Goal: Task Accomplishment & Management: Use online tool/utility

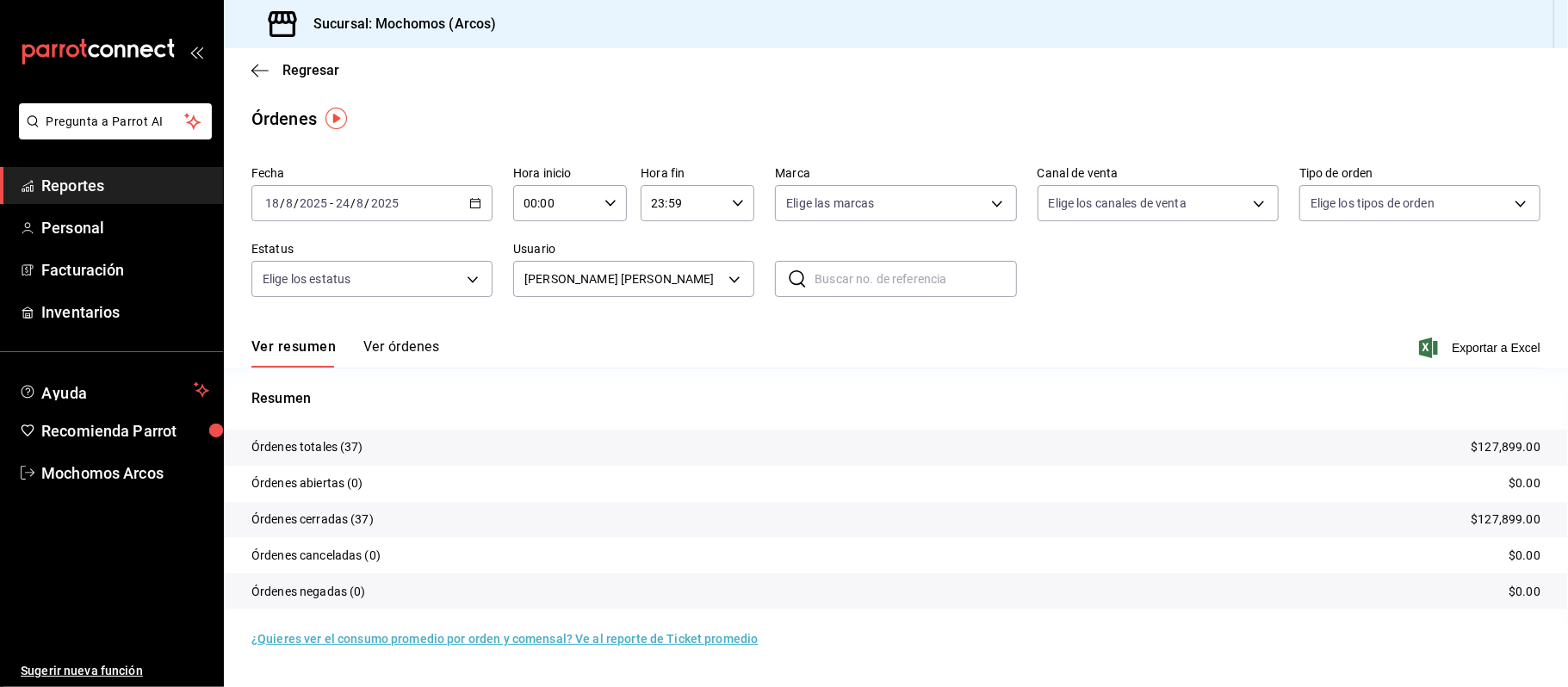
click at [470, 198] on icon "button" at bounding box center [474, 203] width 12 height 12
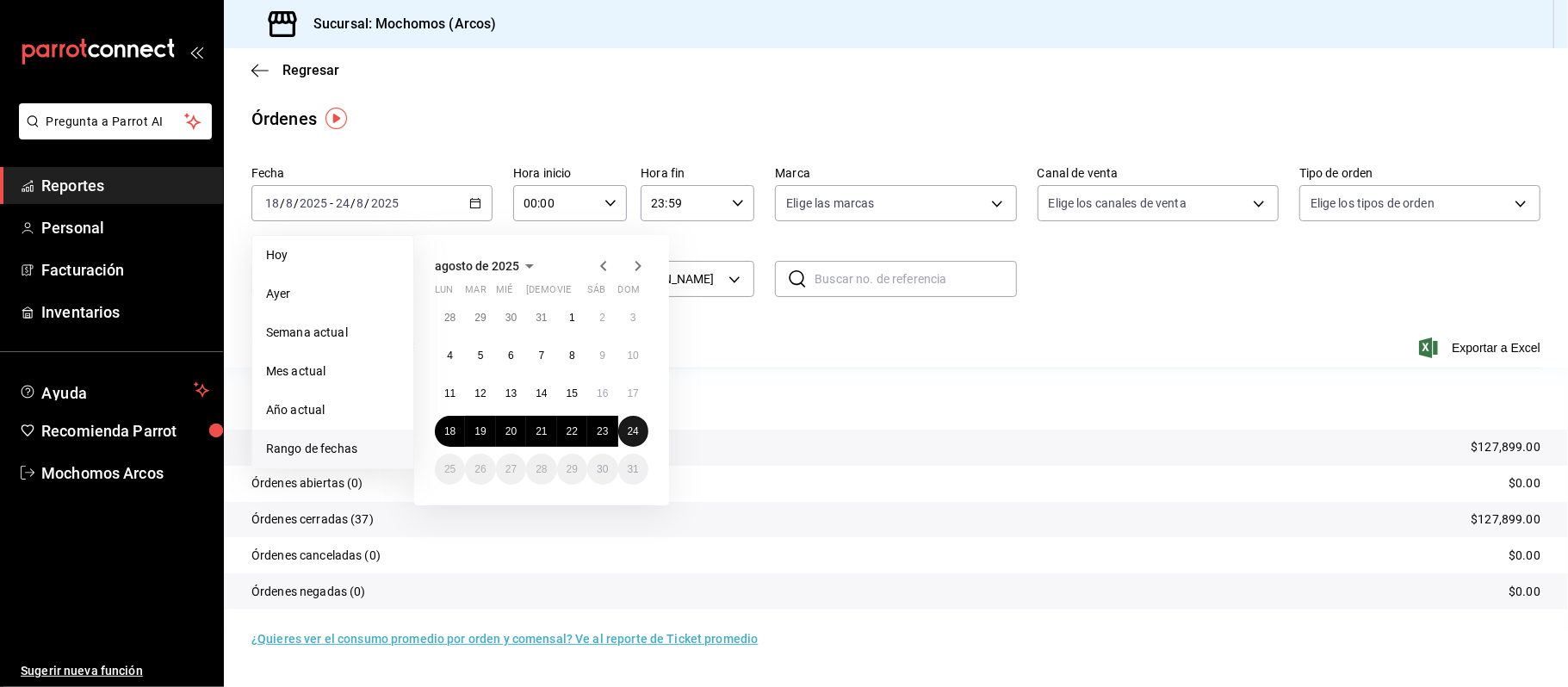
click at [635, 429] on abbr "24" at bounding box center [633, 431] width 11 height 12
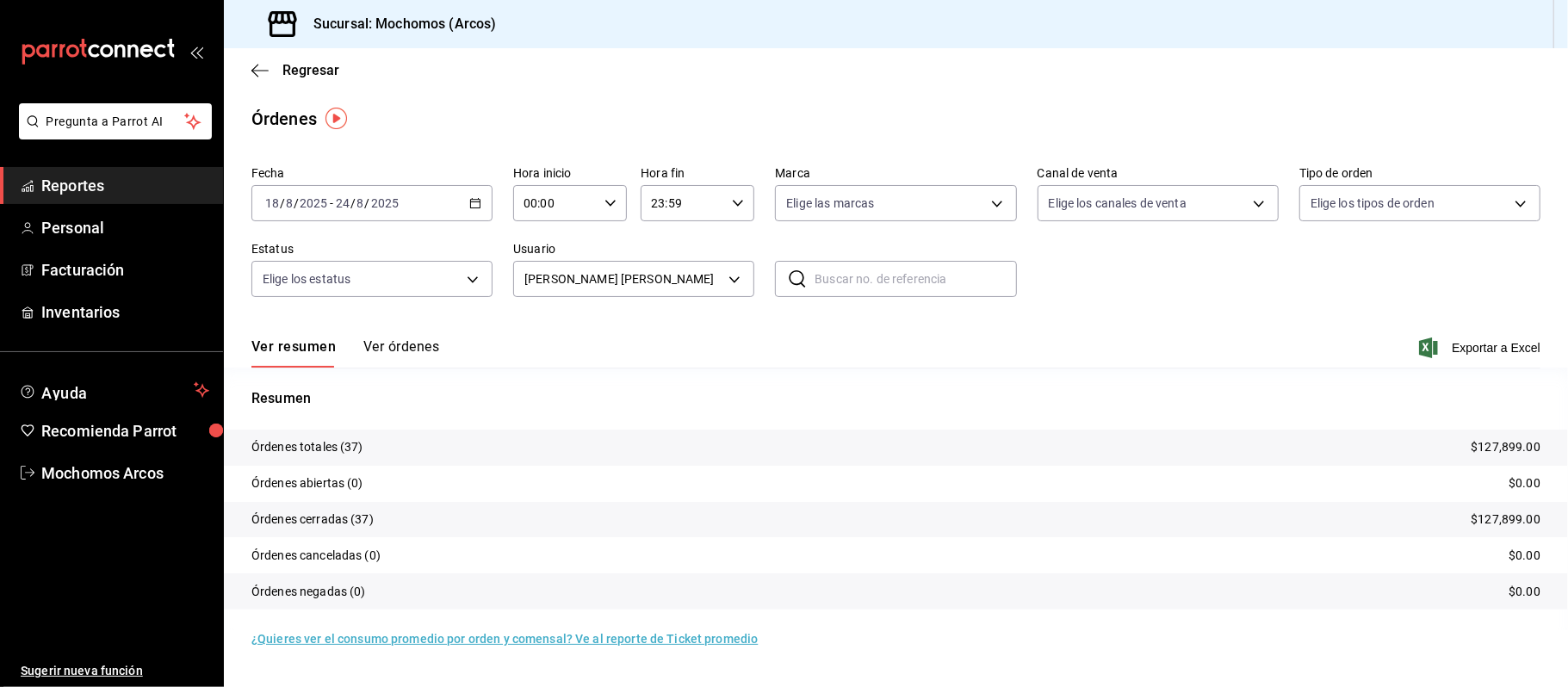
click at [1119, 418] on div "Resumen Órdenes totales (37) $127,899.00 Órdenes abiertas (0) $0.00 Órdenes cer…" at bounding box center [896, 509] width 1344 height 242
click at [1458, 345] on span "Exportar a Excel" at bounding box center [1481, 348] width 118 height 20
click at [731, 269] on body "Pregunta a Parrot AI Reportes Personal Facturación Inventarios Ayuda Recomienda…" at bounding box center [784, 343] width 1568 height 687
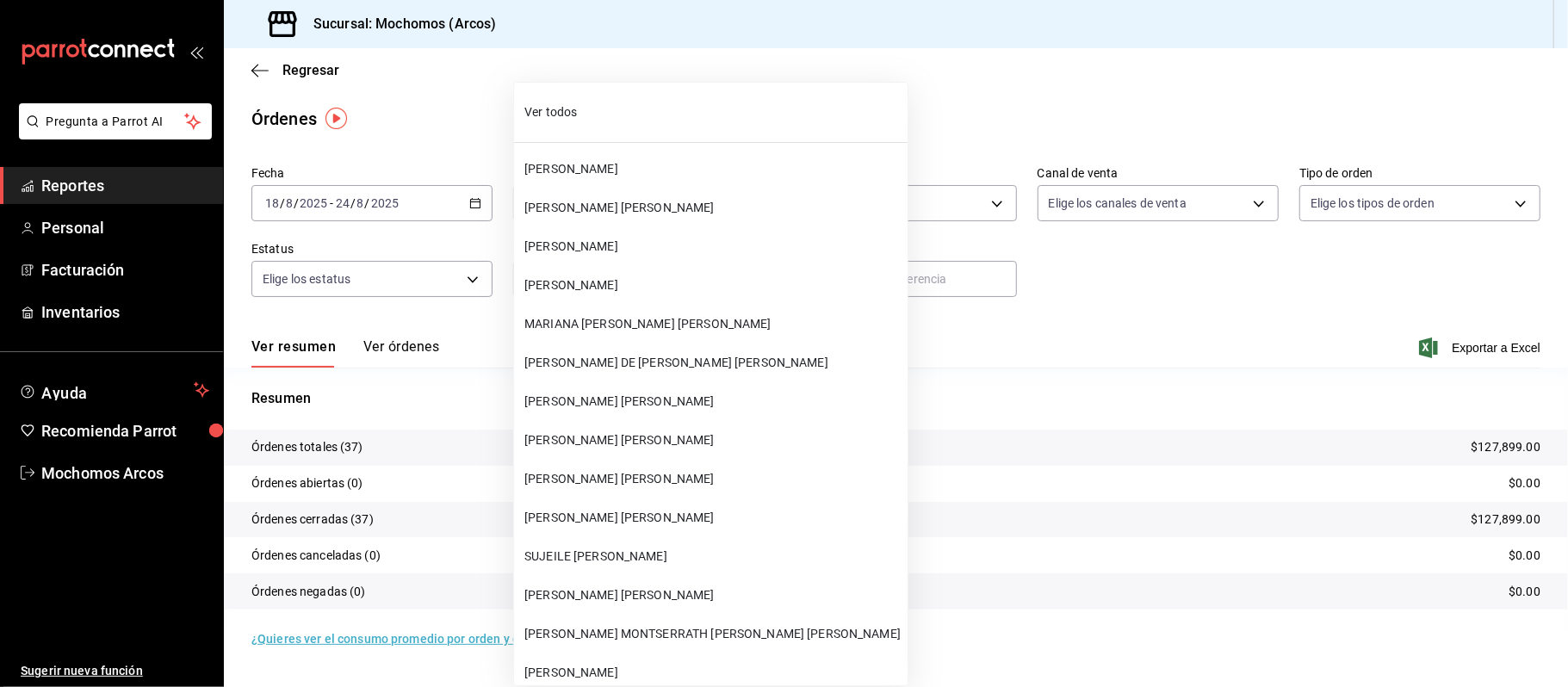
scroll to position [45439, 0]
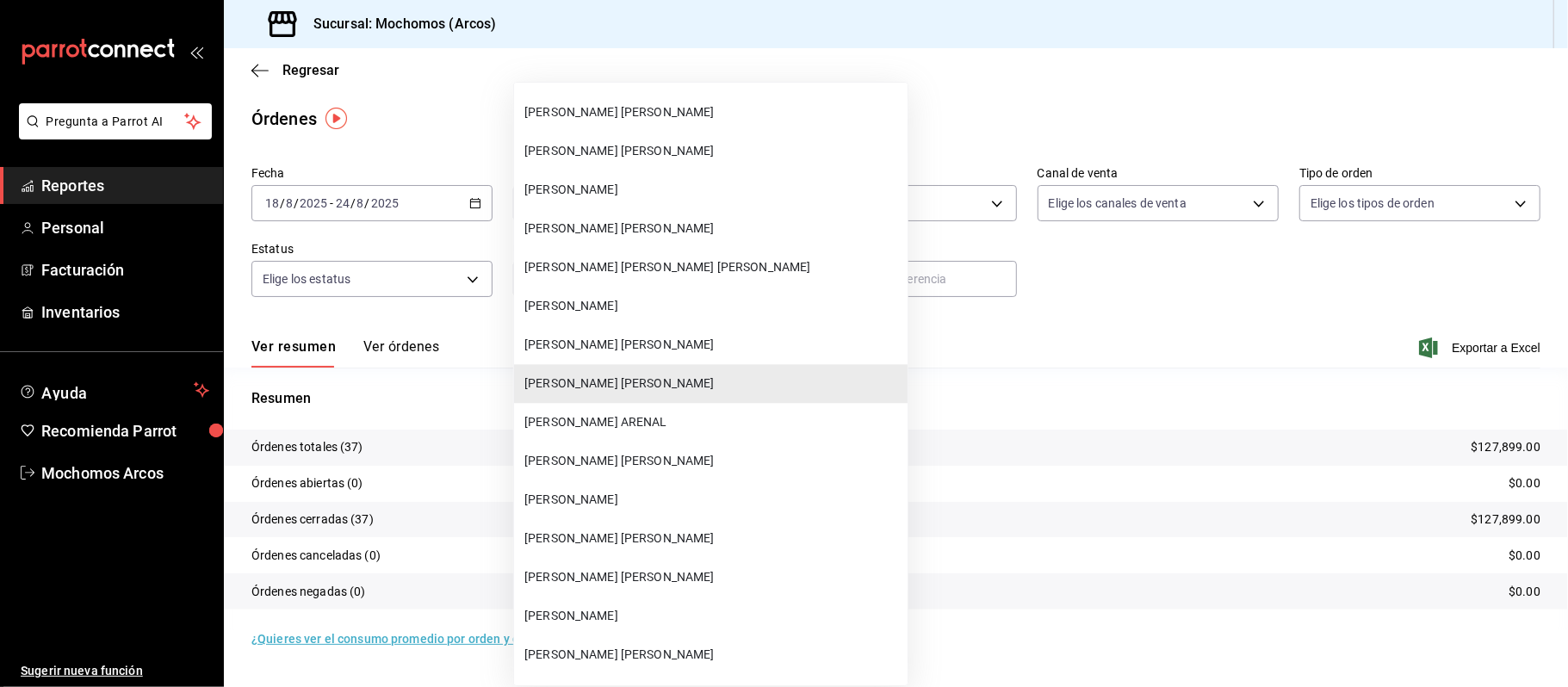
click at [683, 191] on span "[PERSON_NAME]" at bounding box center [713, 190] width 376 height 19
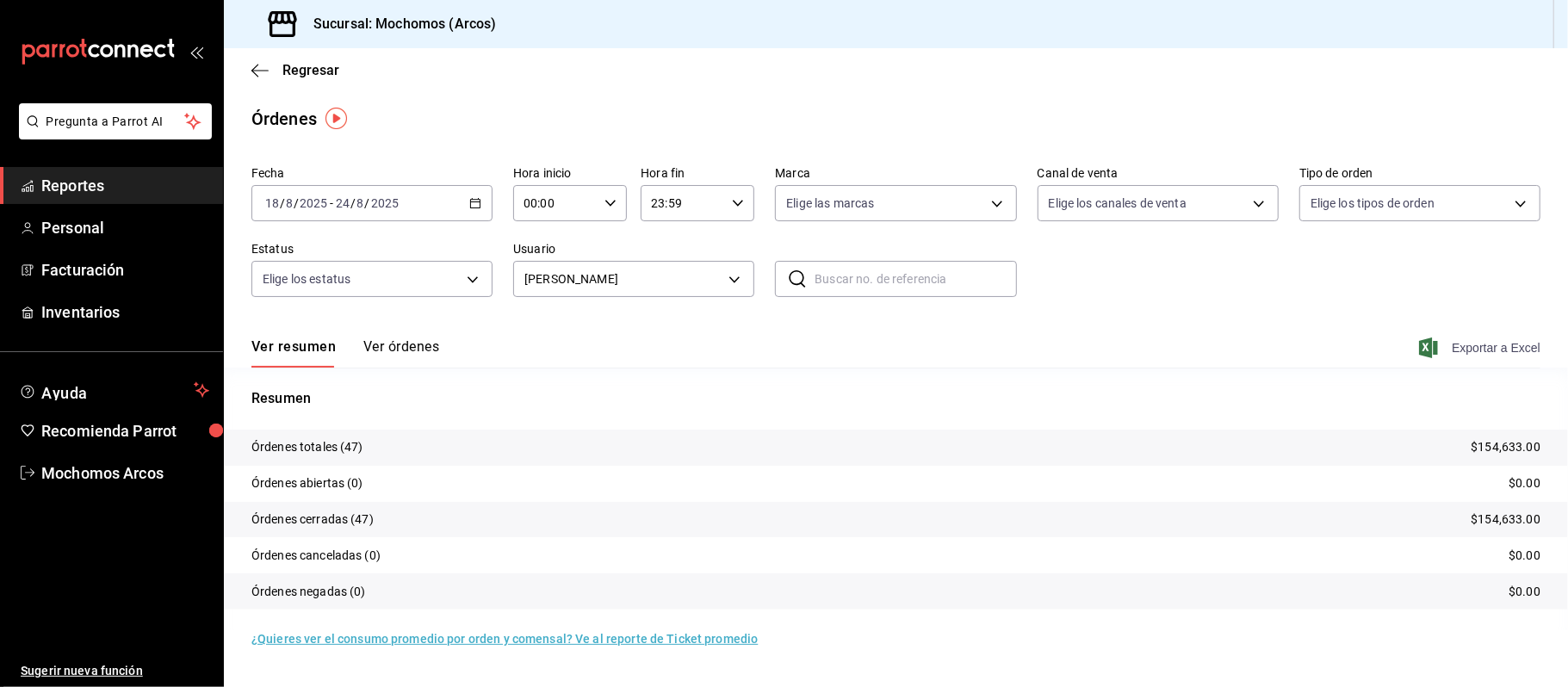
click at [1469, 346] on span "Exportar a Excel" at bounding box center [1481, 348] width 118 height 20
click at [728, 276] on body "Pregunta a Parrot AI Reportes Personal Facturación Inventarios Ayuda Recomienda…" at bounding box center [784, 343] width 1568 height 687
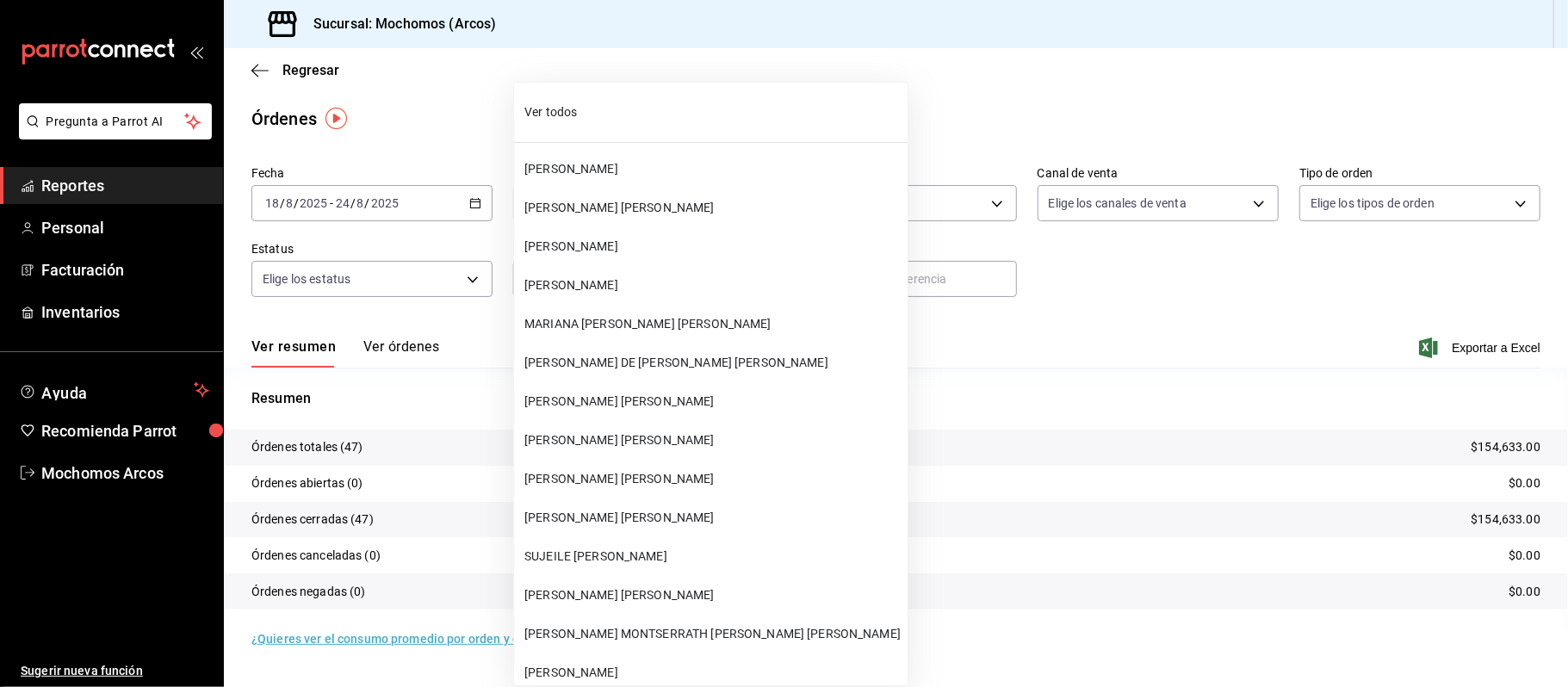
scroll to position [45246, 0]
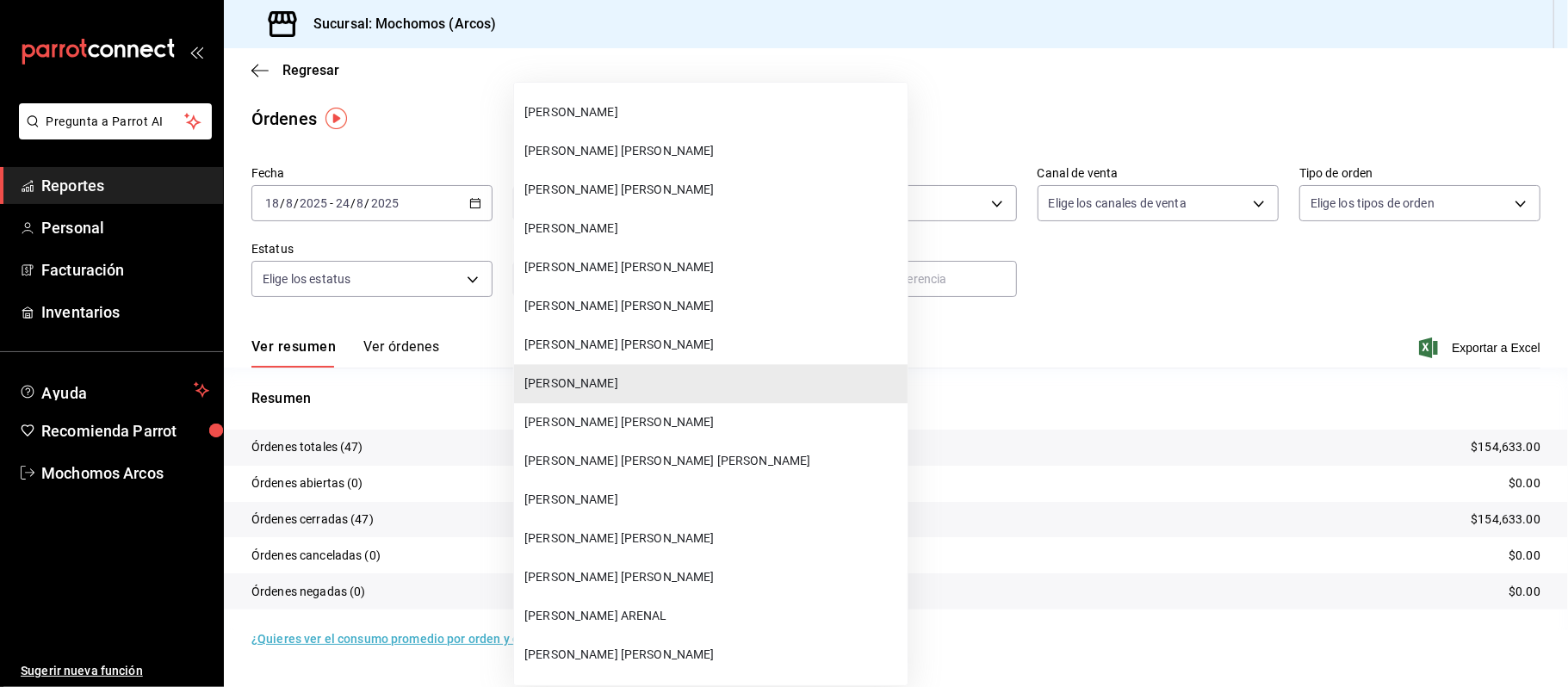
click at [660, 346] on span "[PERSON_NAME] [PERSON_NAME]" at bounding box center [713, 345] width 376 height 19
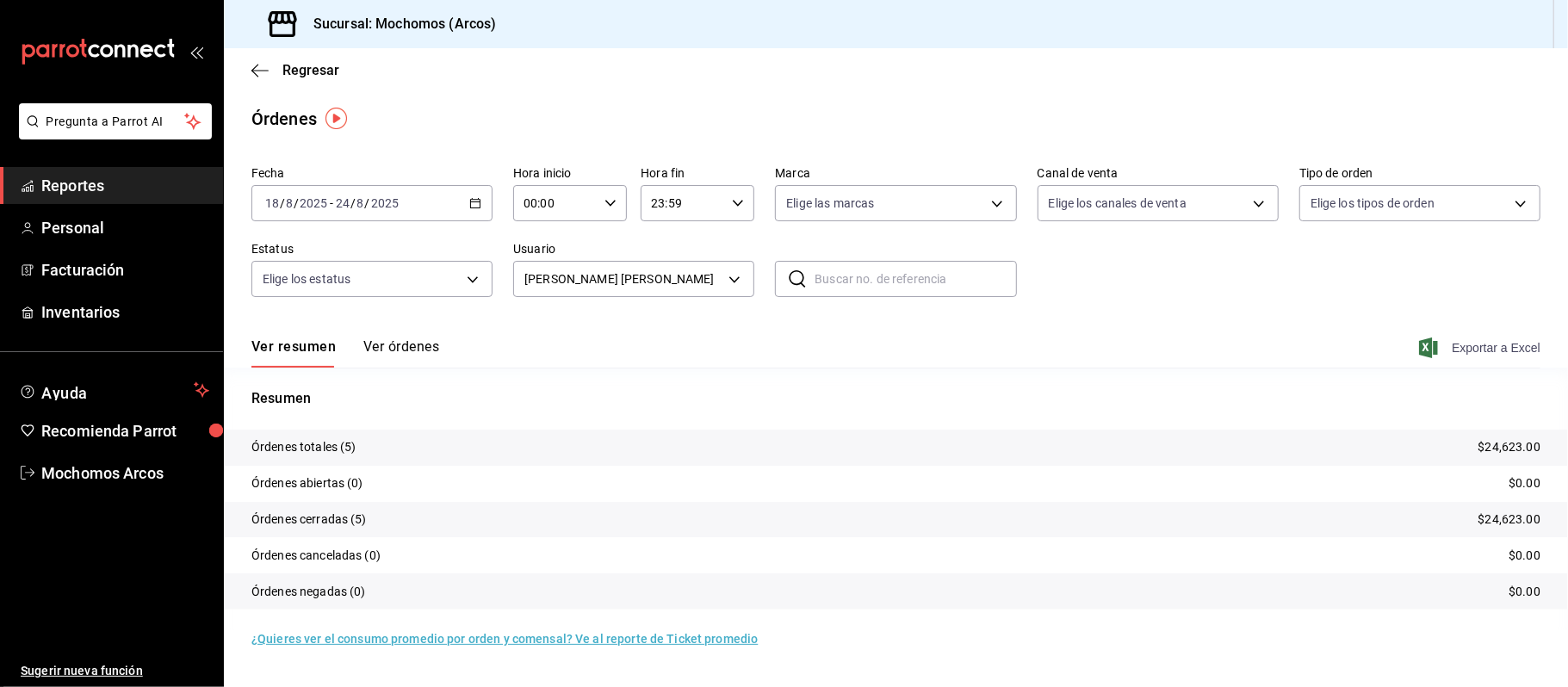
click at [1488, 348] on span "Exportar a Excel" at bounding box center [1481, 348] width 118 height 20
click at [733, 267] on body "Pregunta a Parrot AI Reportes Personal Facturación Inventarios Ayuda Recomienda…" at bounding box center [784, 343] width 1568 height 687
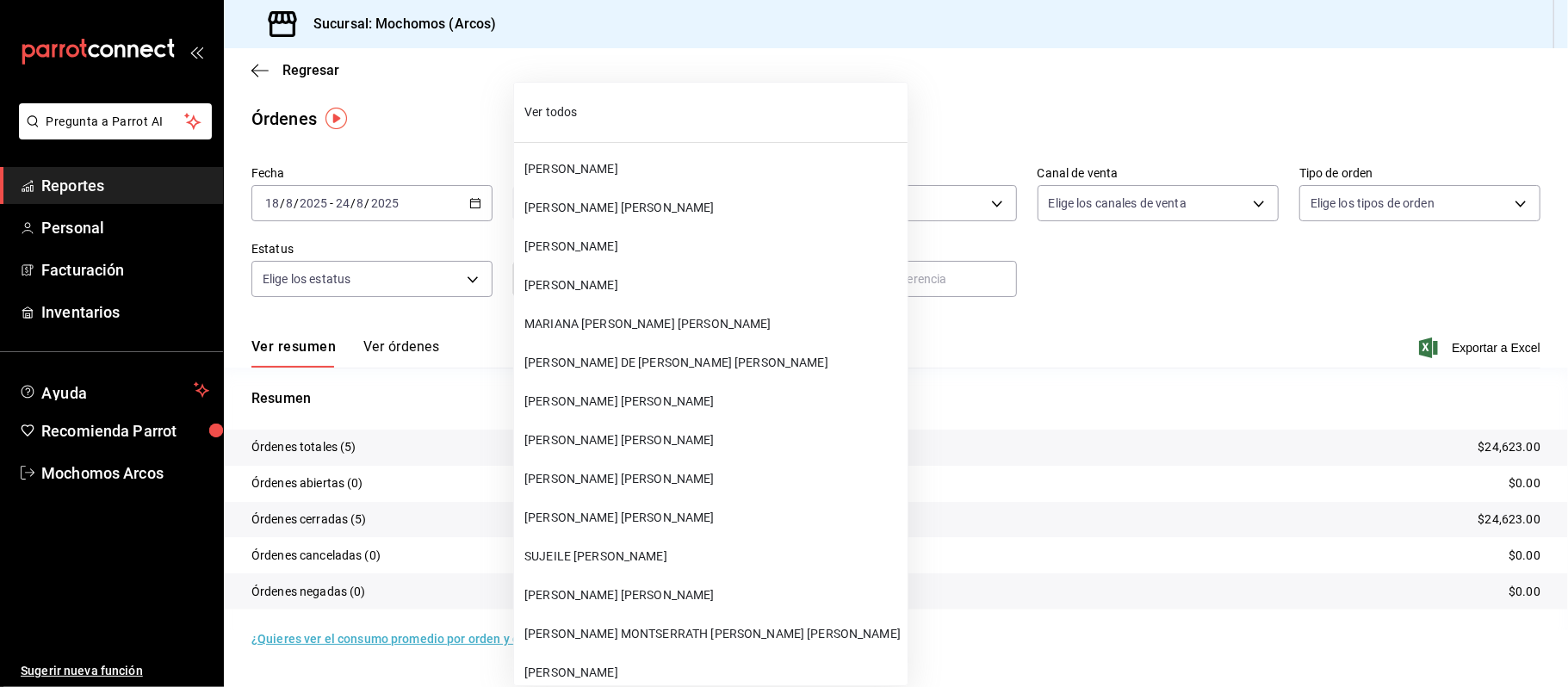
scroll to position [45206, 0]
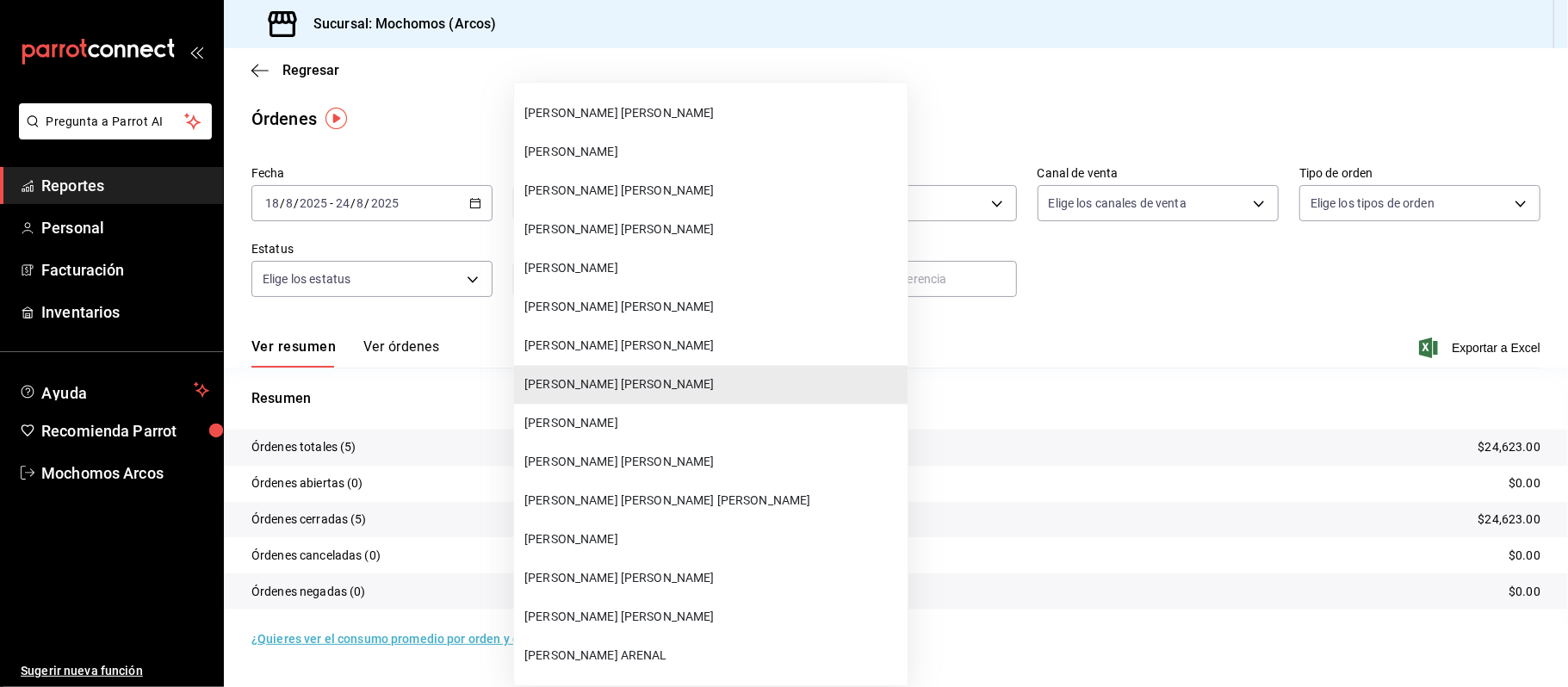
click at [692, 456] on span "[PERSON_NAME] [PERSON_NAME]" at bounding box center [713, 463] width 376 height 19
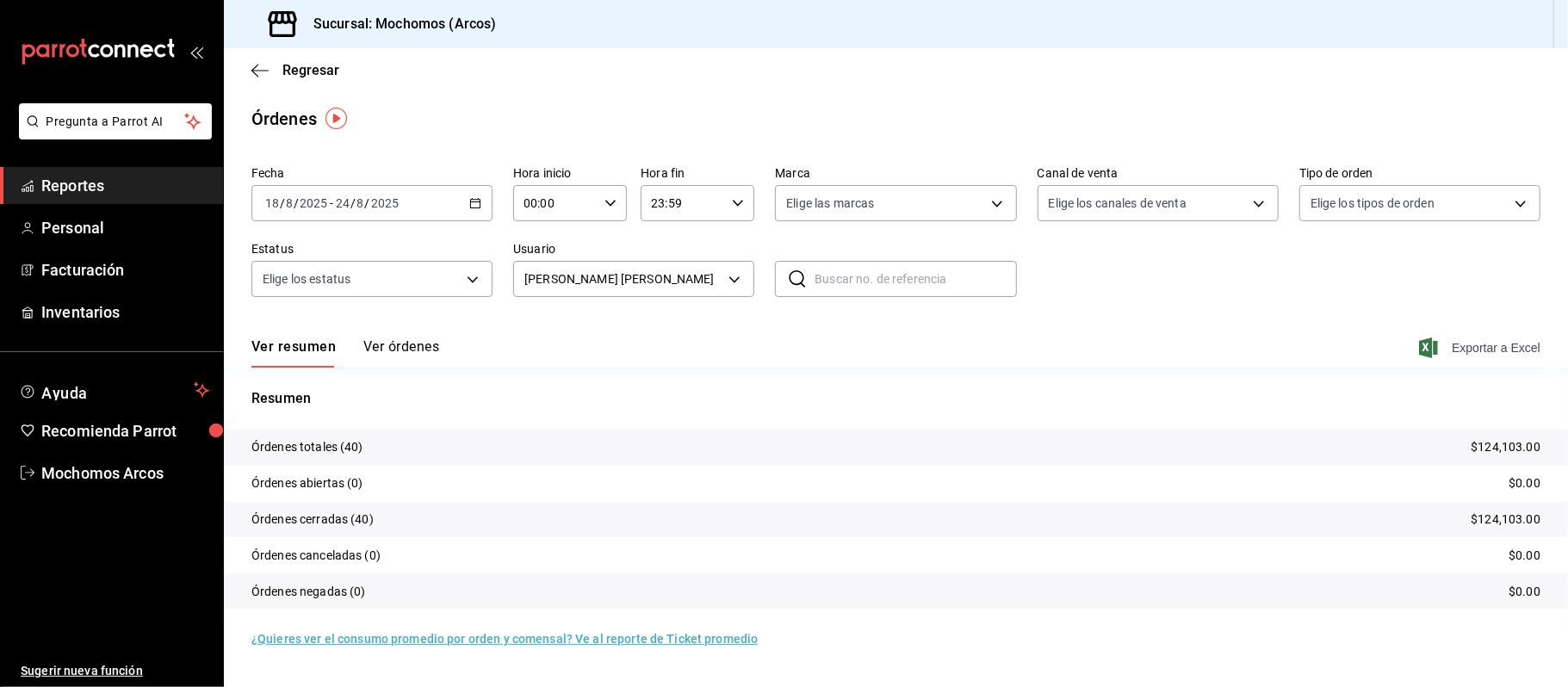
click at [1464, 345] on span "Exportar a Excel" at bounding box center [1481, 348] width 118 height 20
click at [740, 273] on body "Pregunta a Parrot AI Reportes Personal Facturación Inventarios Ayuda Recomienda…" at bounding box center [784, 343] width 1568 height 687
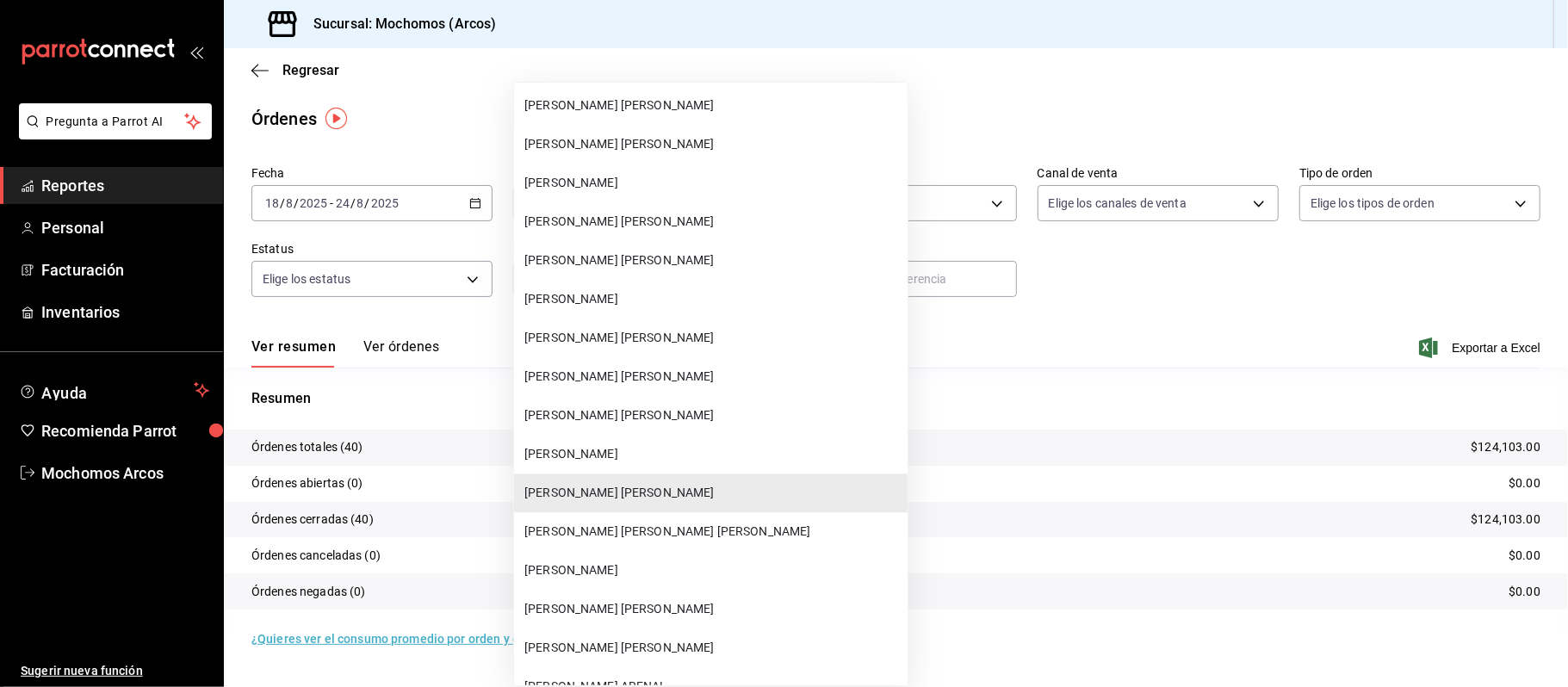
scroll to position [45140, 0]
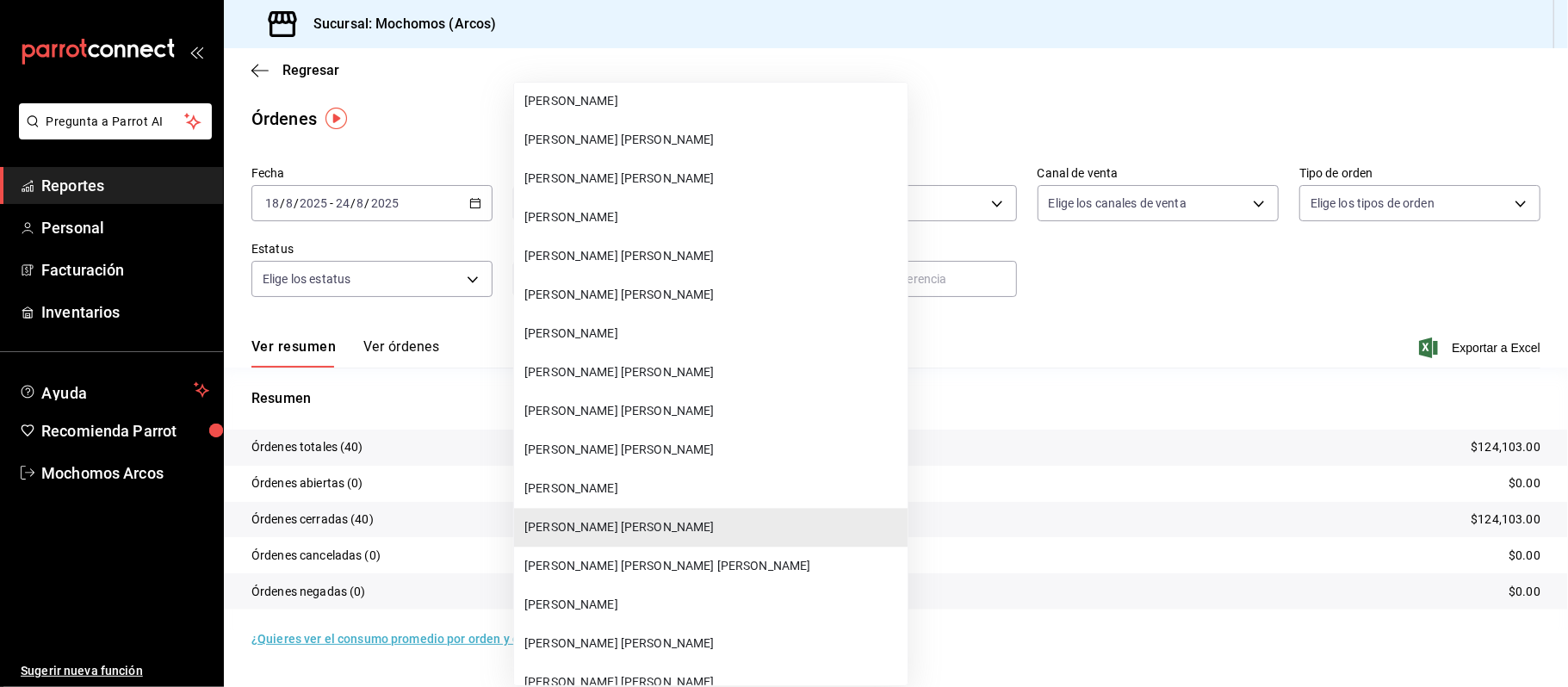
click at [659, 203] on li "[PERSON_NAME]" at bounding box center [711, 218] width 394 height 39
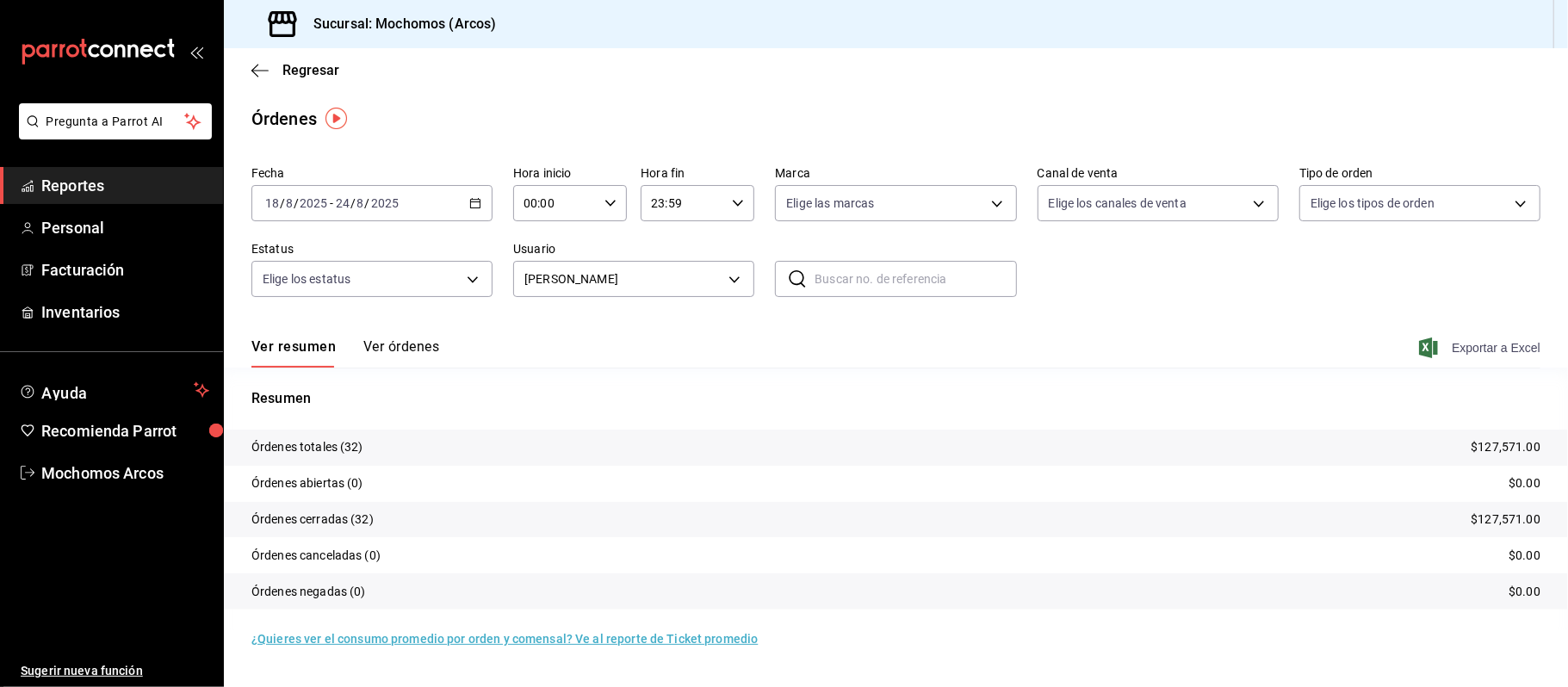
click at [1459, 355] on span "Exportar a Excel" at bounding box center [1481, 348] width 118 height 20
click at [733, 273] on body "Pregunta a Parrot AI Reportes Personal Facturación Inventarios Ayuda Recomienda…" at bounding box center [784, 343] width 1568 height 687
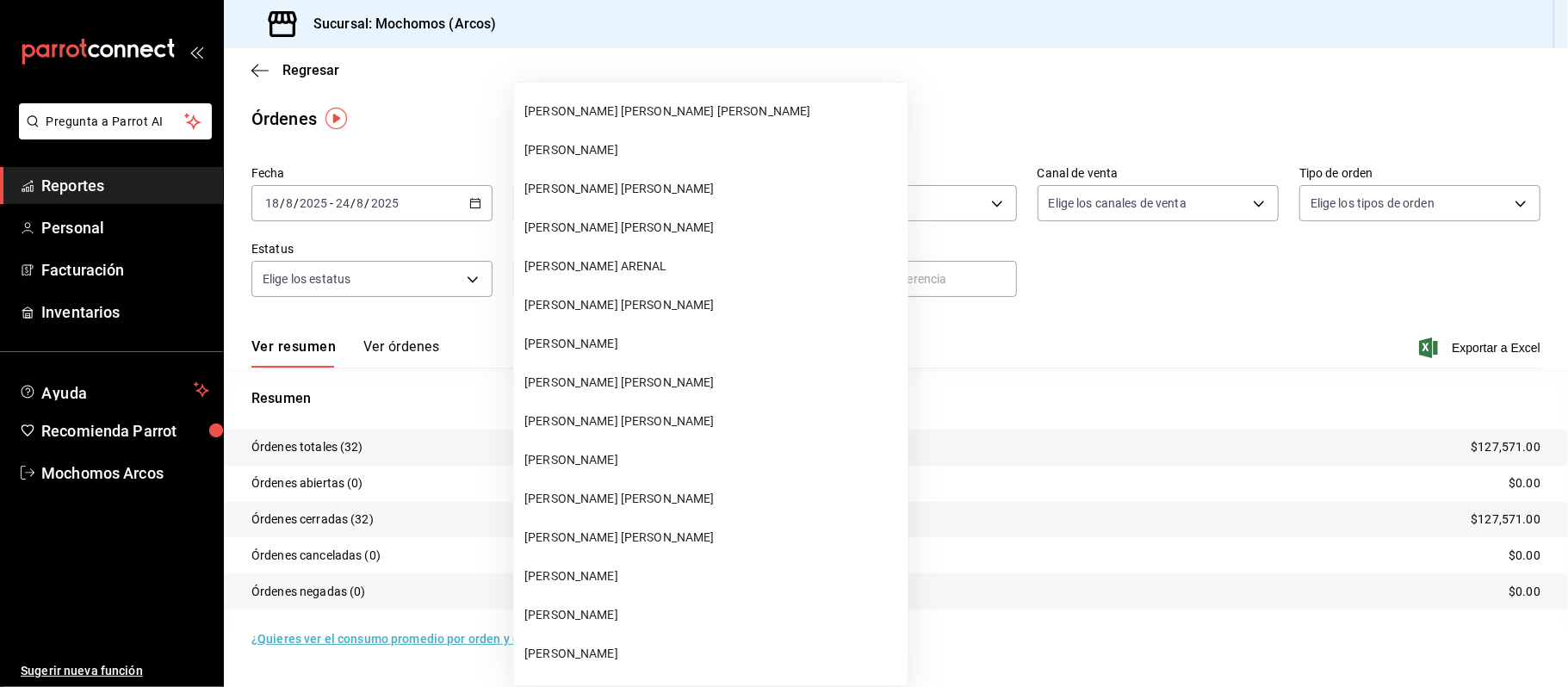
scroll to position [45600, 0]
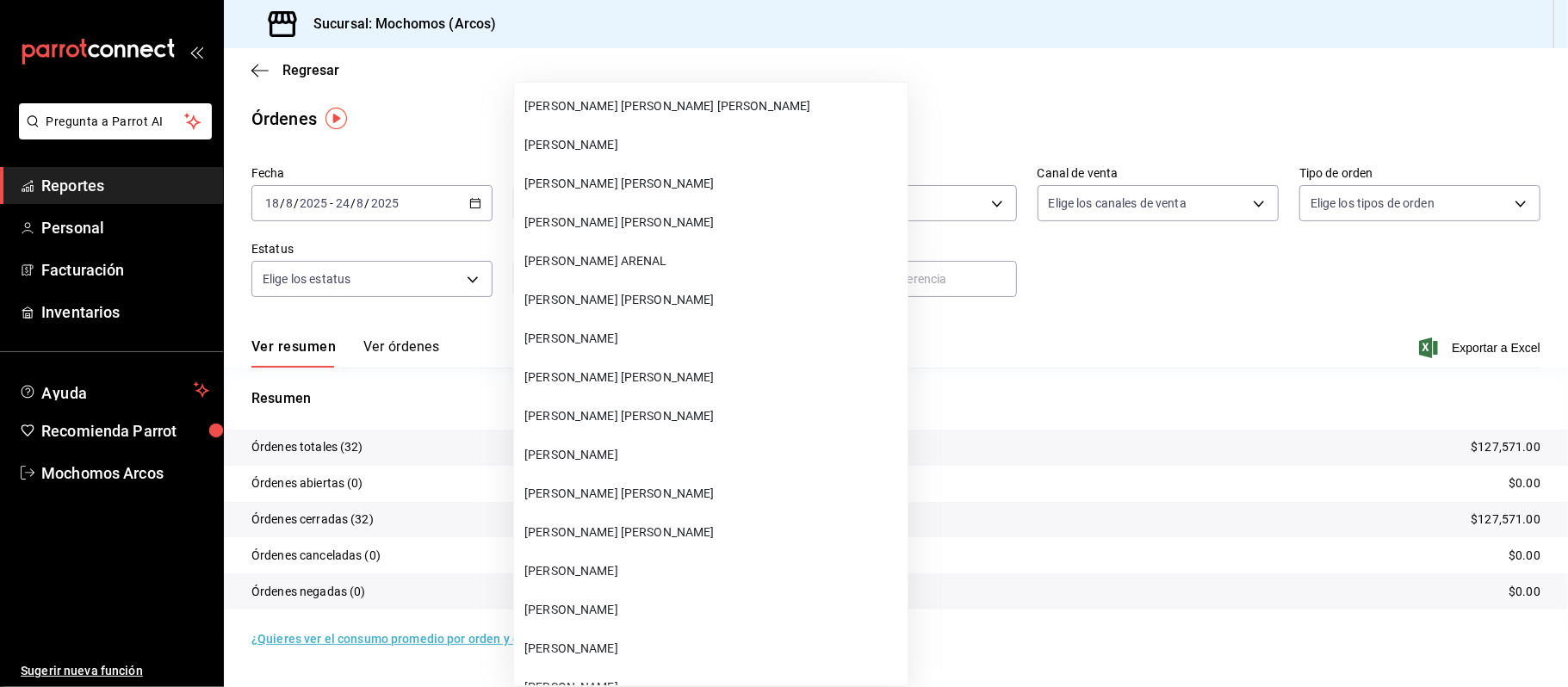
click at [642, 640] on span "[PERSON_NAME]" at bounding box center [713, 649] width 376 height 19
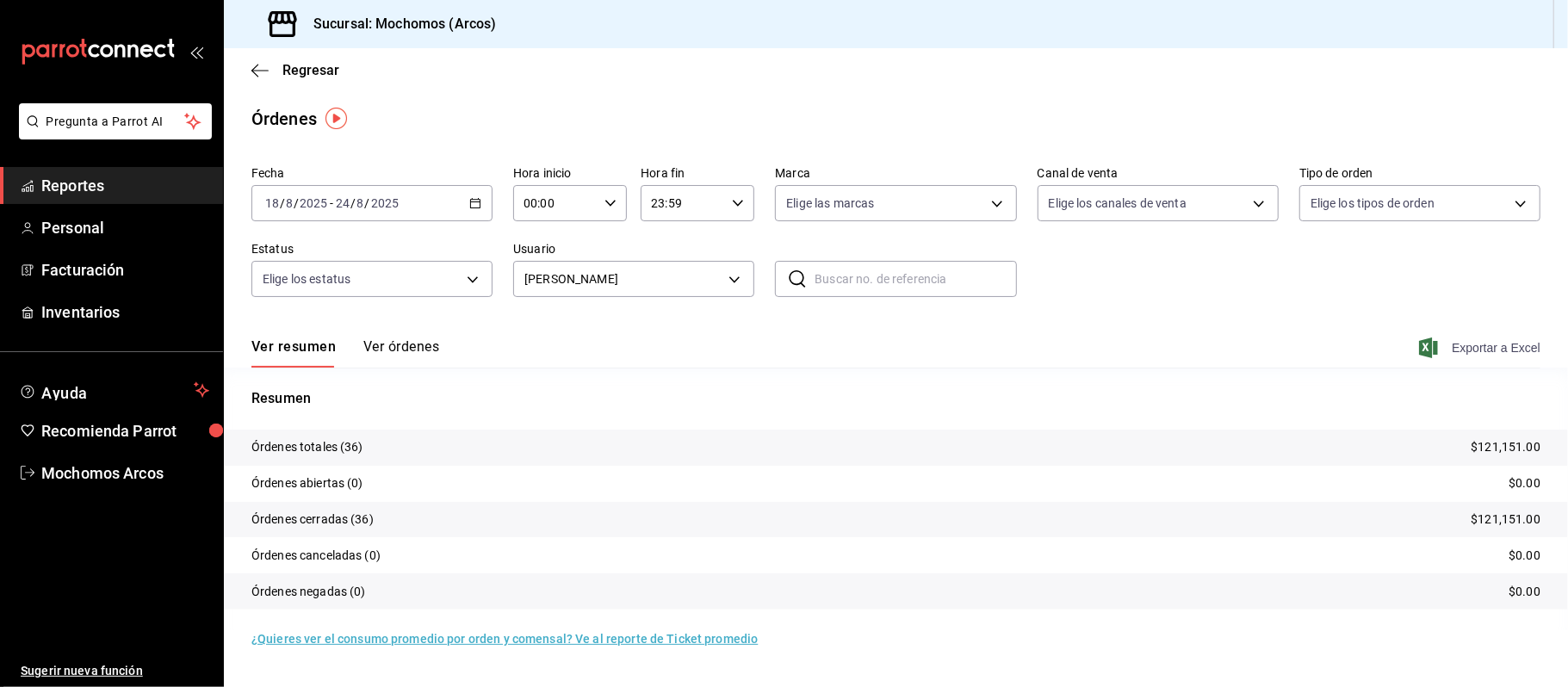
click at [1469, 345] on span "Exportar a Excel" at bounding box center [1481, 348] width 118 height 20
click at [724, 283] on body "Pregunta a Parrot AI Reportes Personal Facturación Inventarios Ayuda Recomienda…" at bounding box center [784, 343] width 1568 height 687
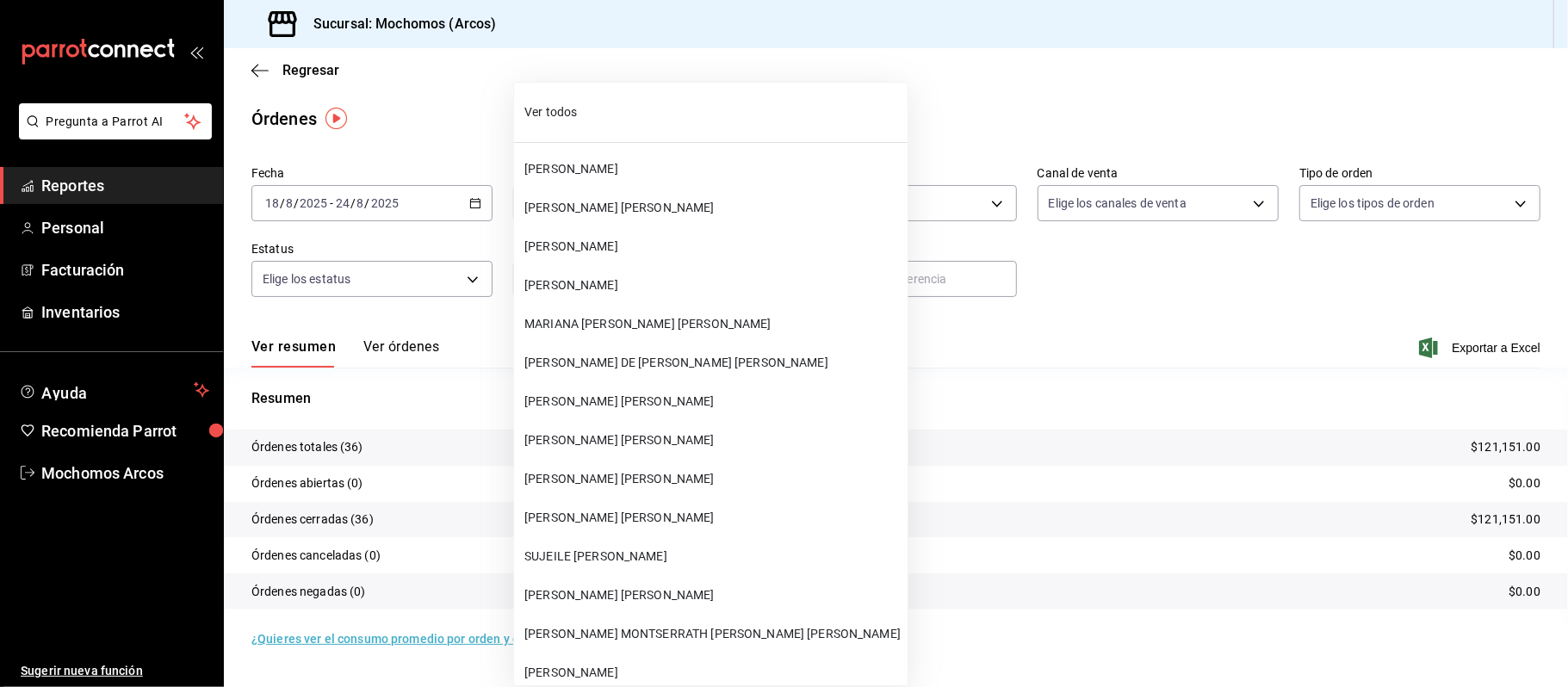
scroll to position [45865, 0]
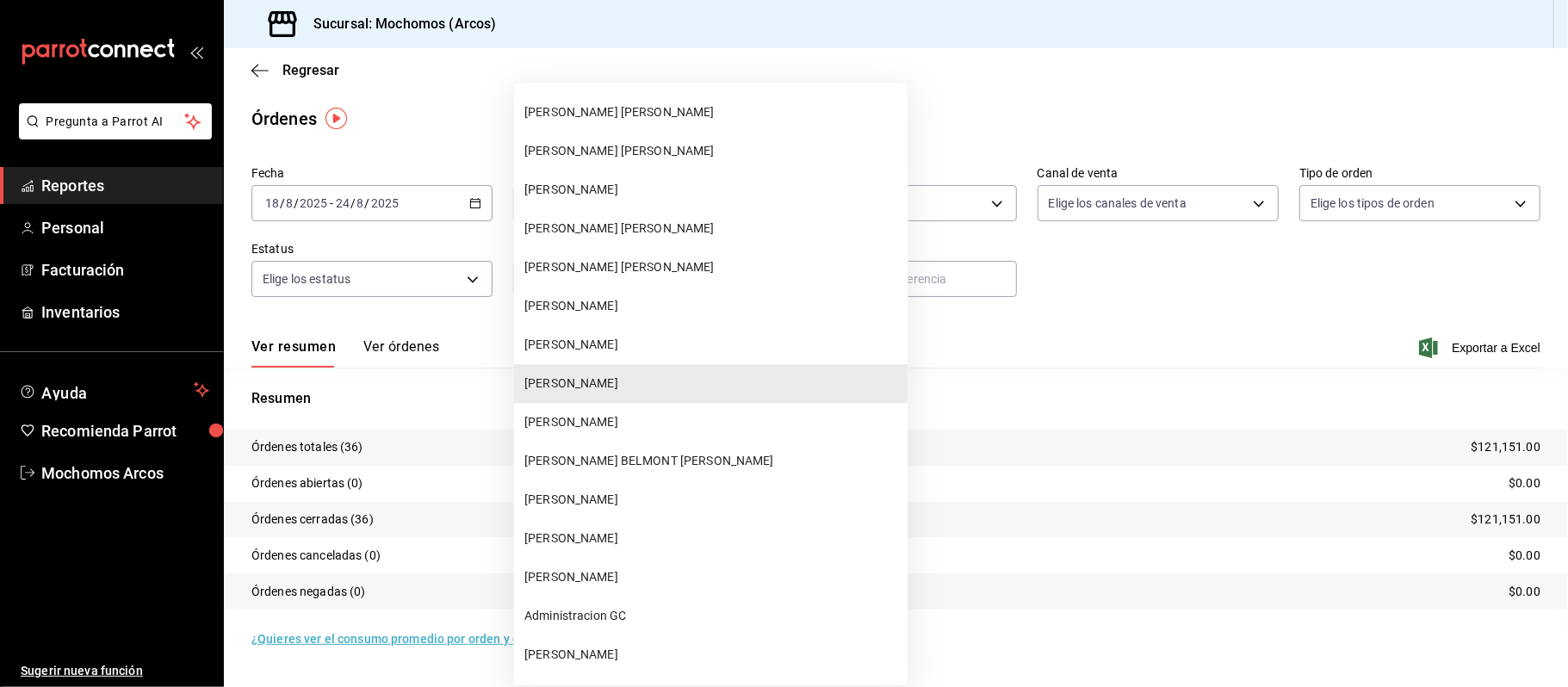
click at [723, 236] on span "[PERSON_NAME] [PERSON_NAME]" at bounding box center [713, 229] width 376 height 19
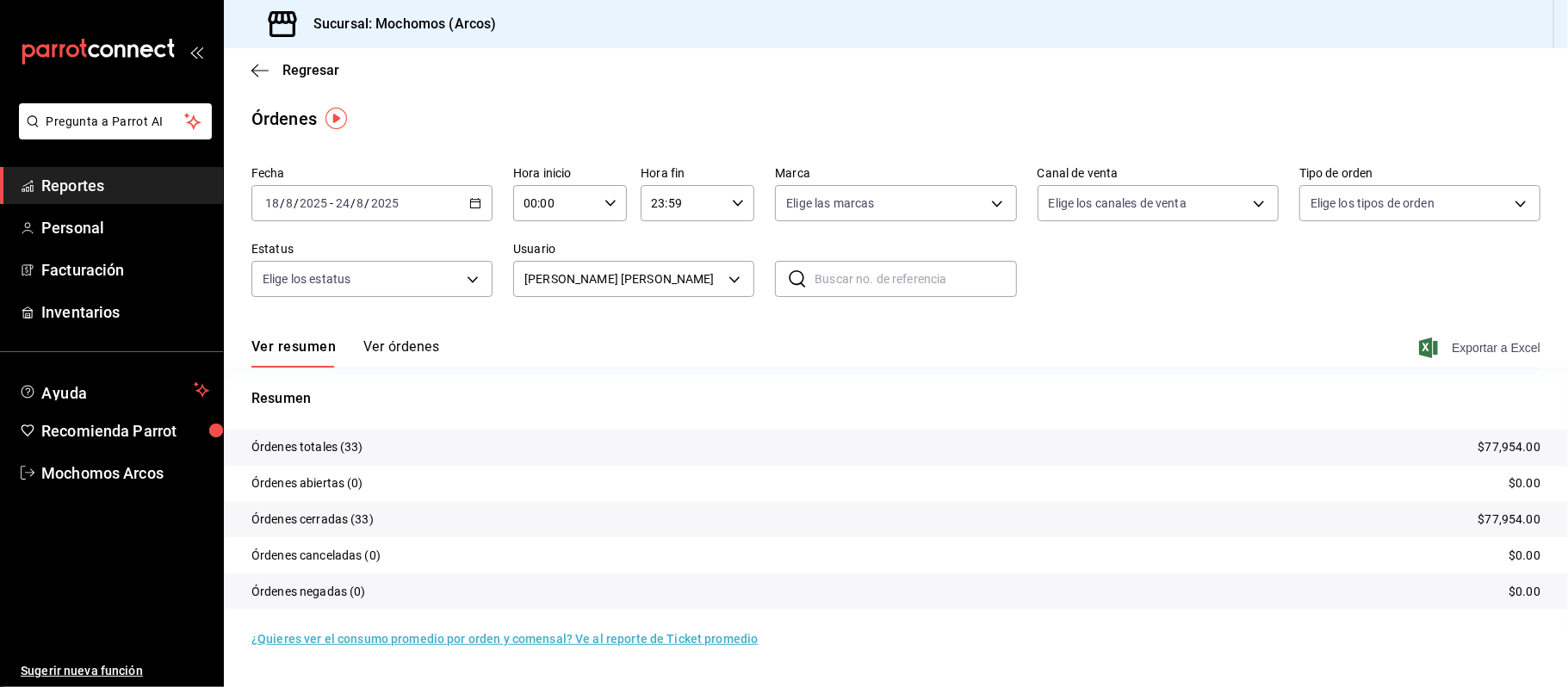
click at [1458, 343] on span "Exportar a Excel" at bounding box center [1481, 348] width 118 height 20
click at [731, 283] on body "Pregunta a Parrot AI Reportes Personal Facturación Inventarios Ayuda Recomienda…" at bounding box center [784, 343] width 1568 height 687
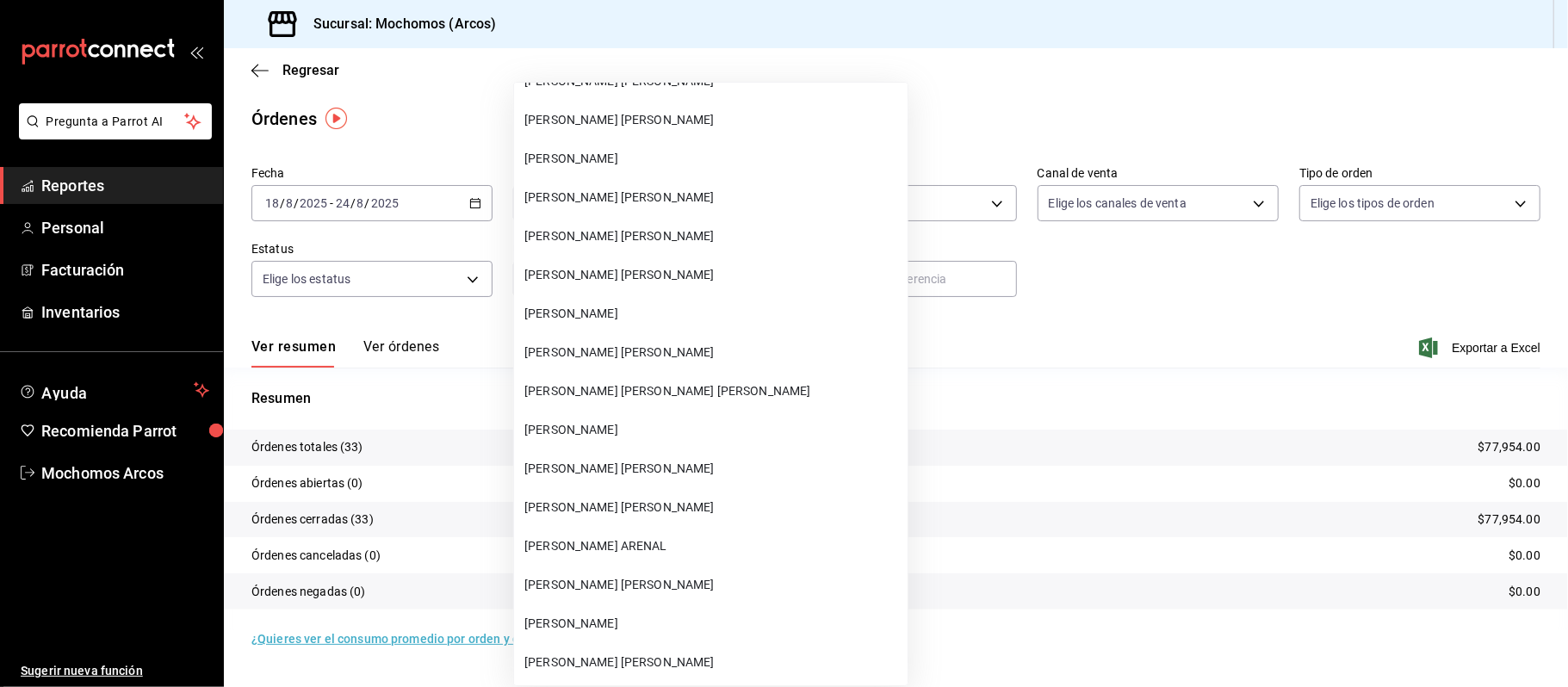
scroll to position [45287, 0]
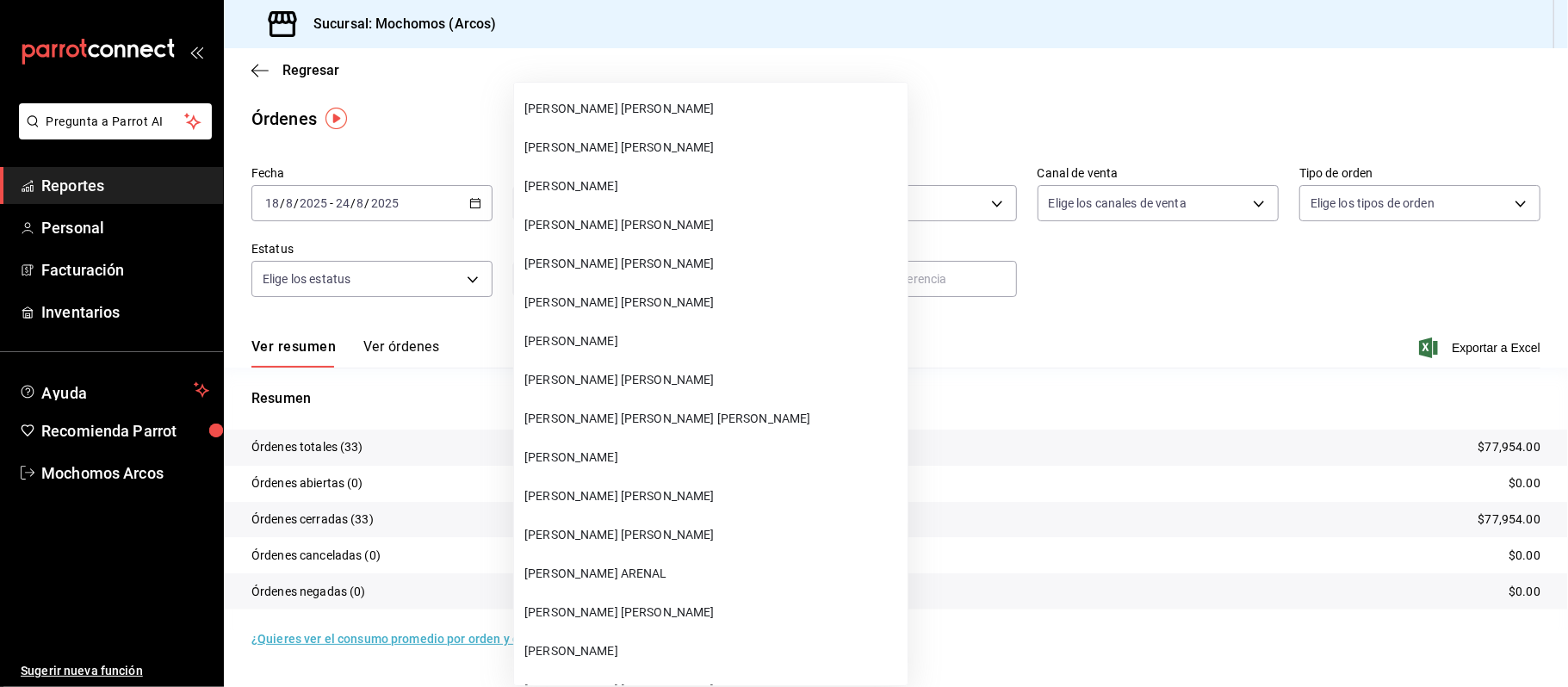
click at [709, 275] on li "[PERSON_NAME] [PERSON_NAME]" at bounding box center [711, 264] width 394 height 39
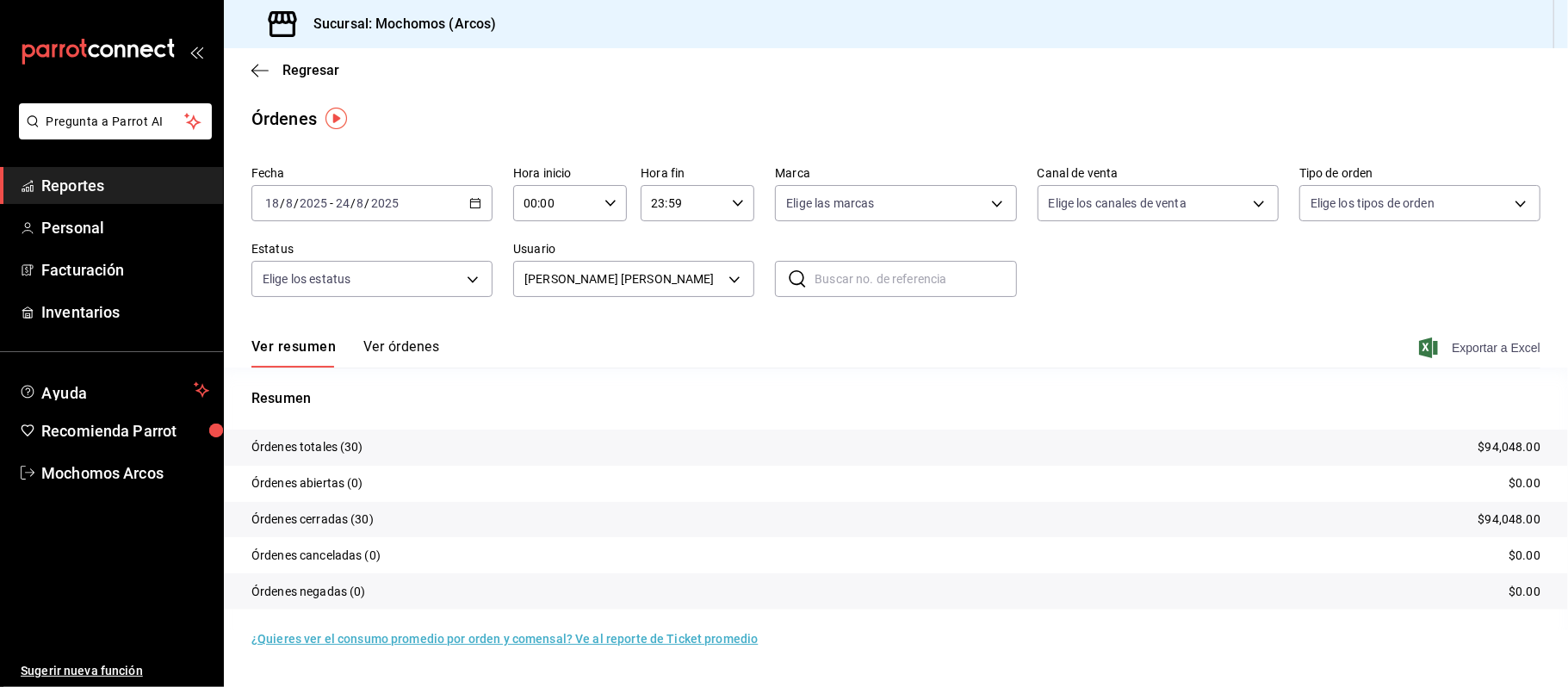
click at [1453, 346] on span "Exportar a Excel" at bounding box center [1481, 348] width 118 height 20
click at [738, 273] on body "Pregunta a Parrot AI Reportes Personal Facturación Inventarios Ayuda Recomienda…" at bounding box center [784, 343] width 1568 height 687
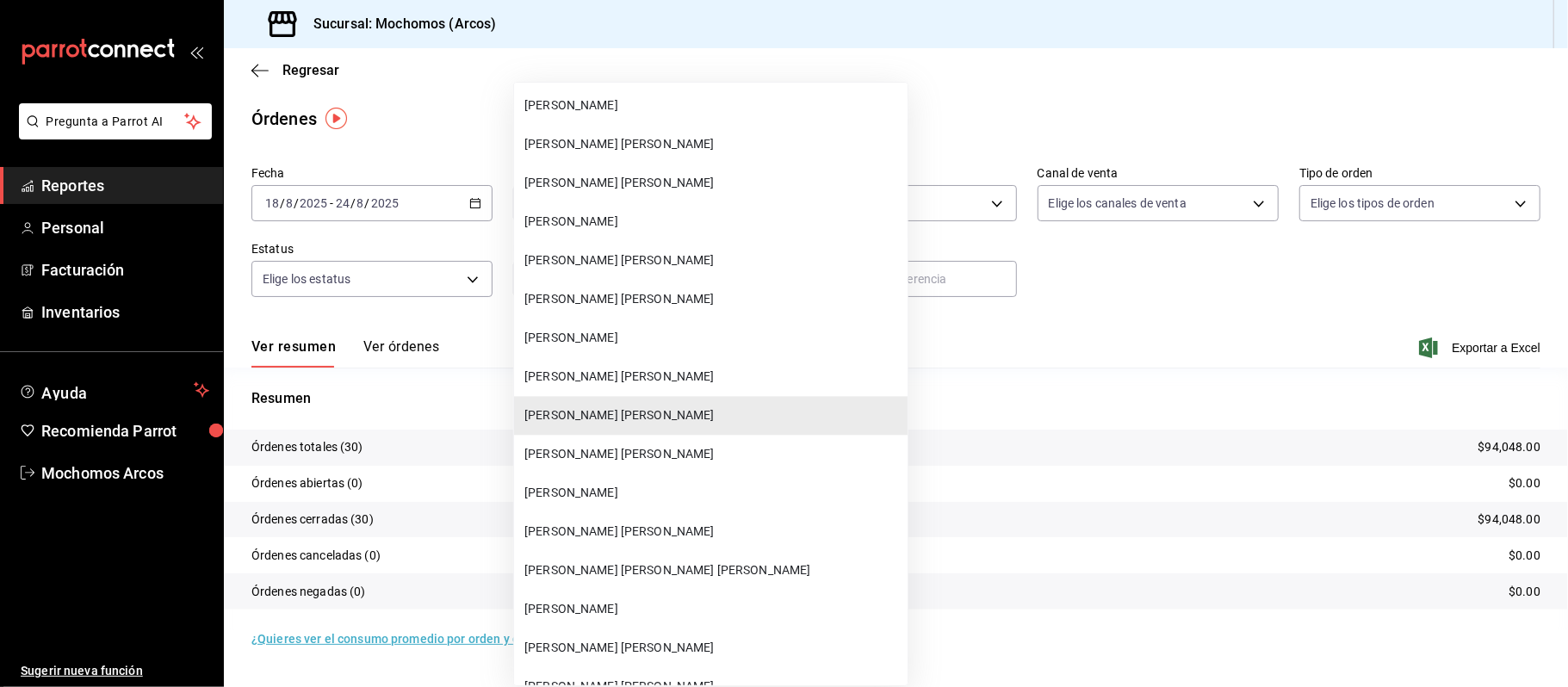
scroll to position [45135, 0]
click at [649, 346] on span "[PERSON_NAME]" at bounding box center [713, 339] width 376 height 19
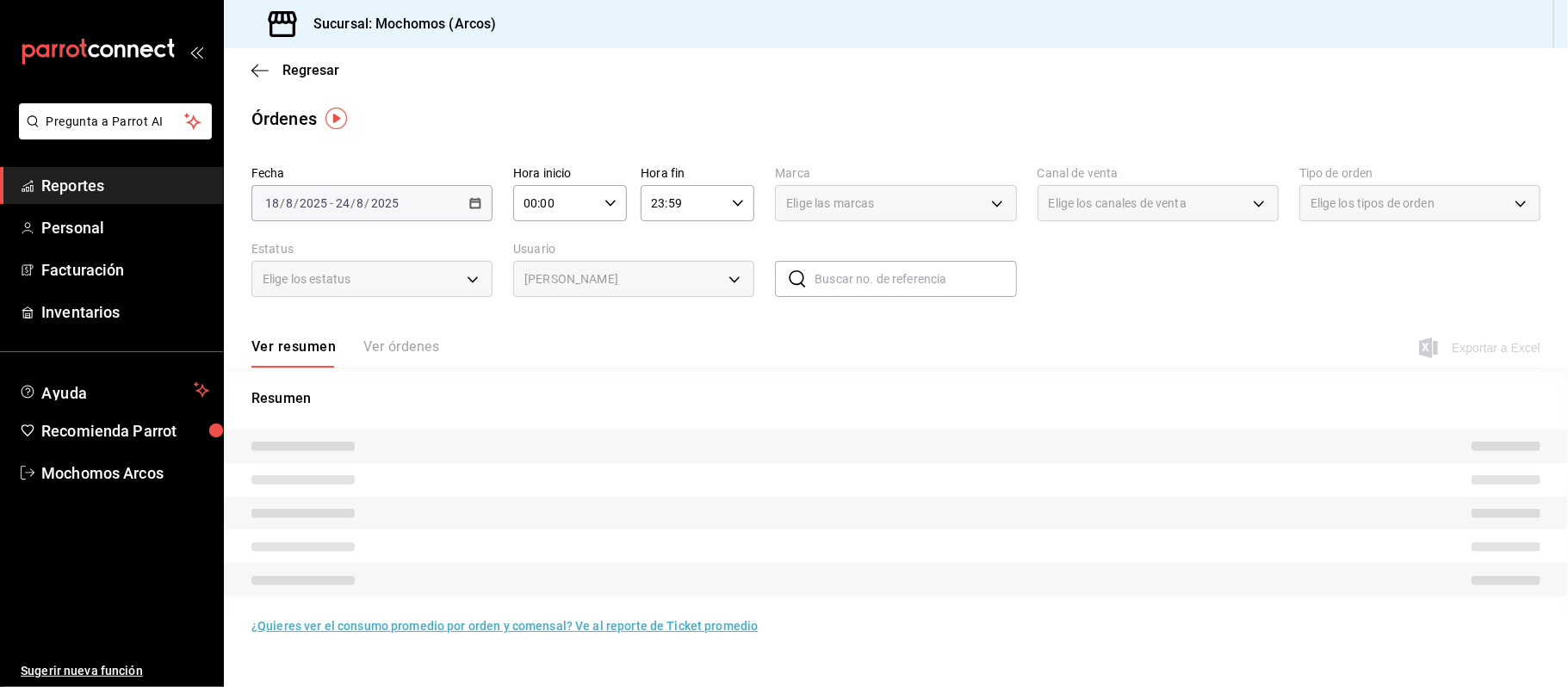
type input "d2645dcb-2209-4d0b-8b7f-586eaa139128"
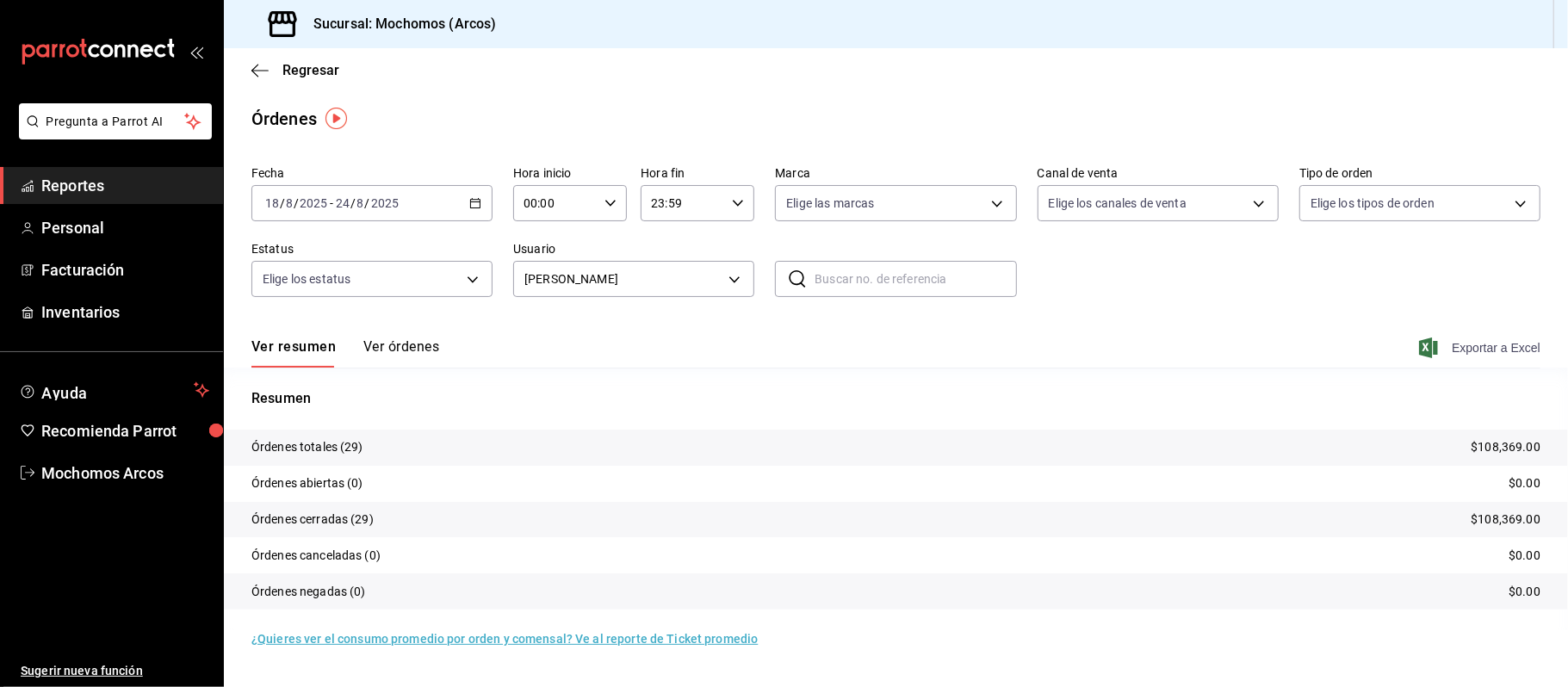
click at [1460, 341] on span "Exportar a Excel" at bounding box center [1481, 348] width 118 height 20
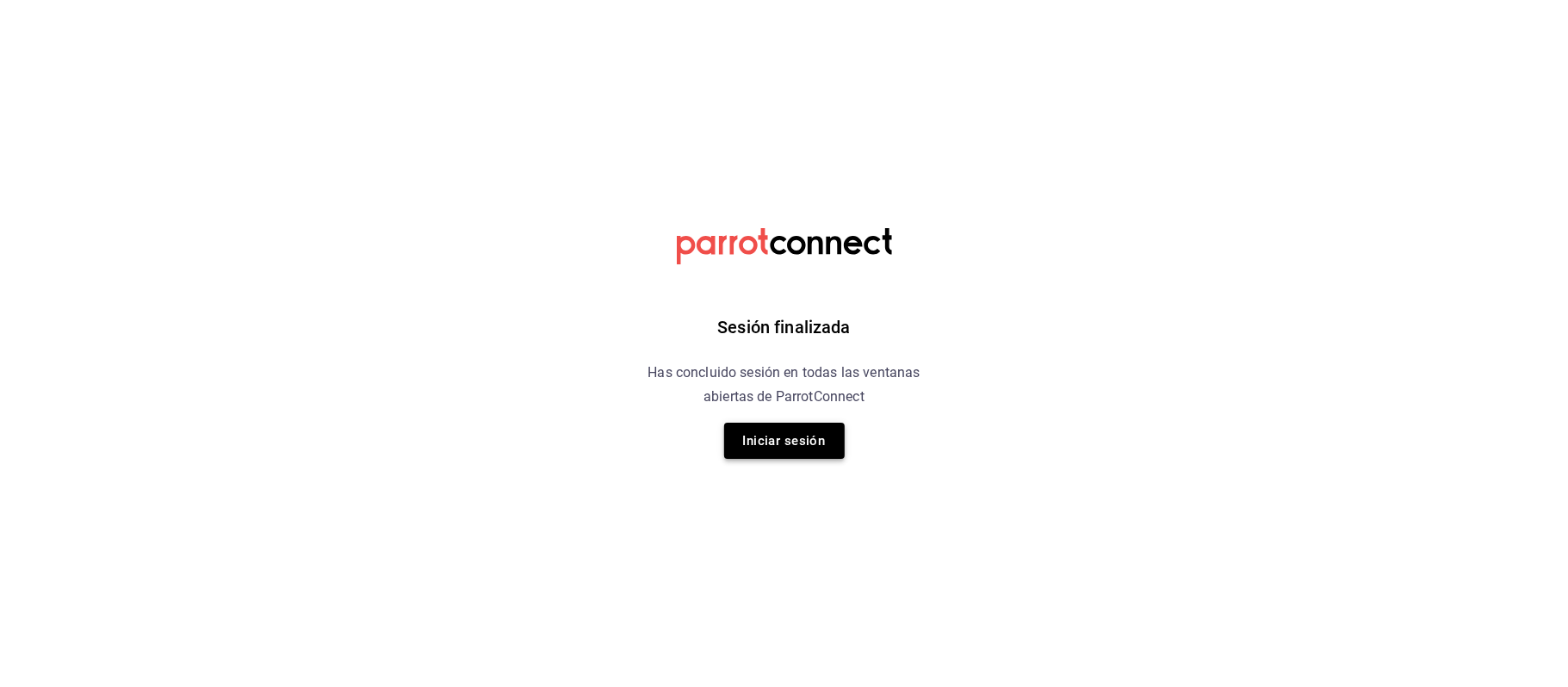
click at [803, 429] on button "Iniciar sesión" at bounding box center [784, 440] width 120 height 36
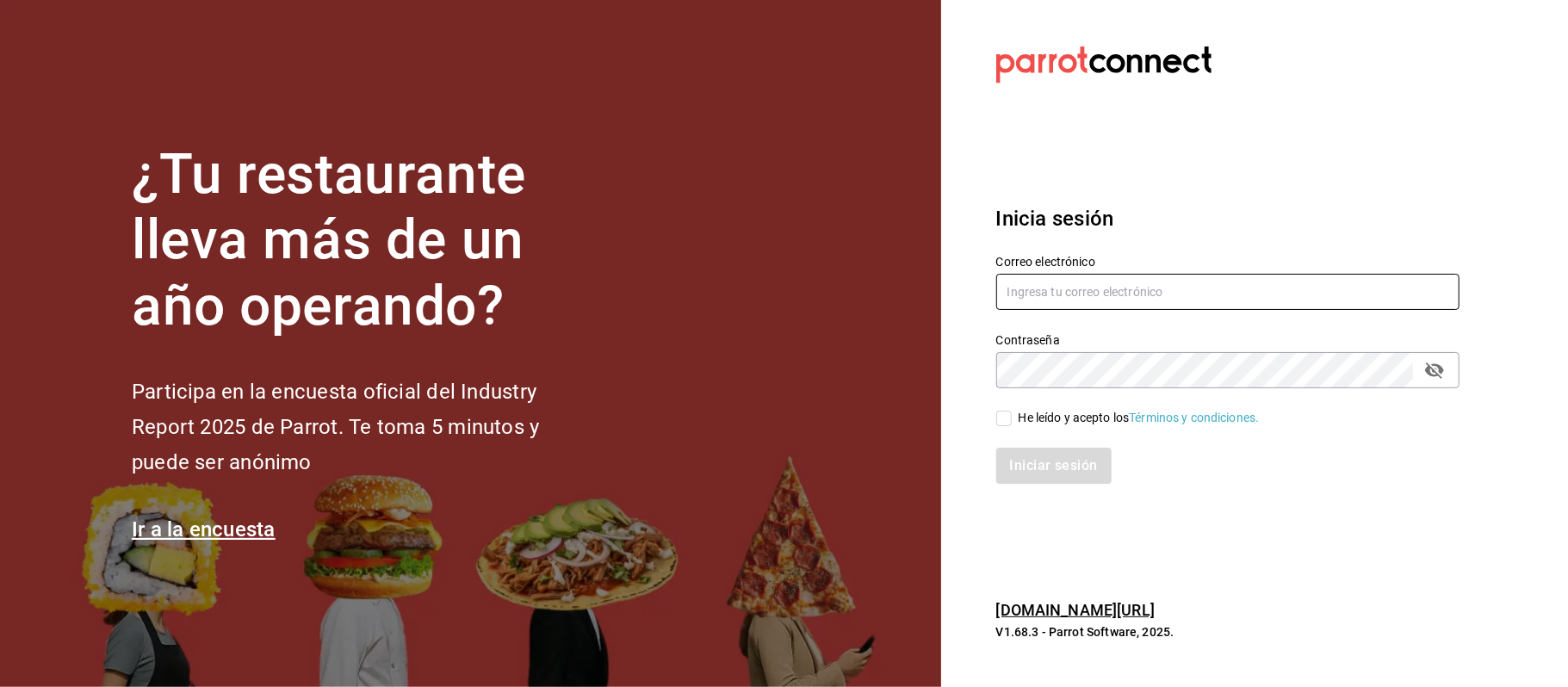
type input "[EMAIL_ADDRESS][PERSON_NAME][DOMAIN_NAME]"
click at [1006, 422] on input "He leído y acepto los Términos y condiciones." at bounding box center [1004, 418] width 16 height 16
checkbox input "true"
click at [1019, 463] on button "Iniciar sesión" at bounding box center [1055, 465] width 117 height 36
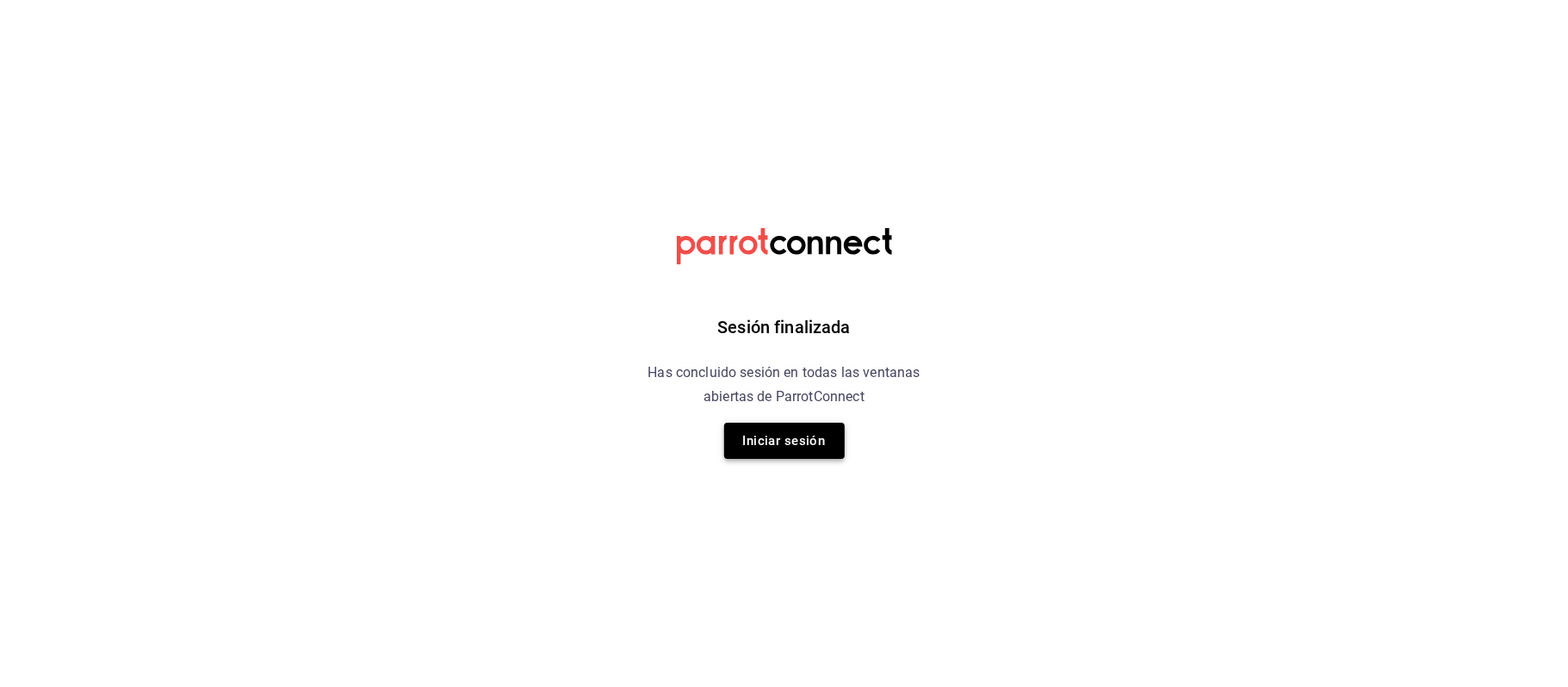
click at [805, 439] on button "Iniciar sesión" at bounding box center [784, 440] width 120 height 36
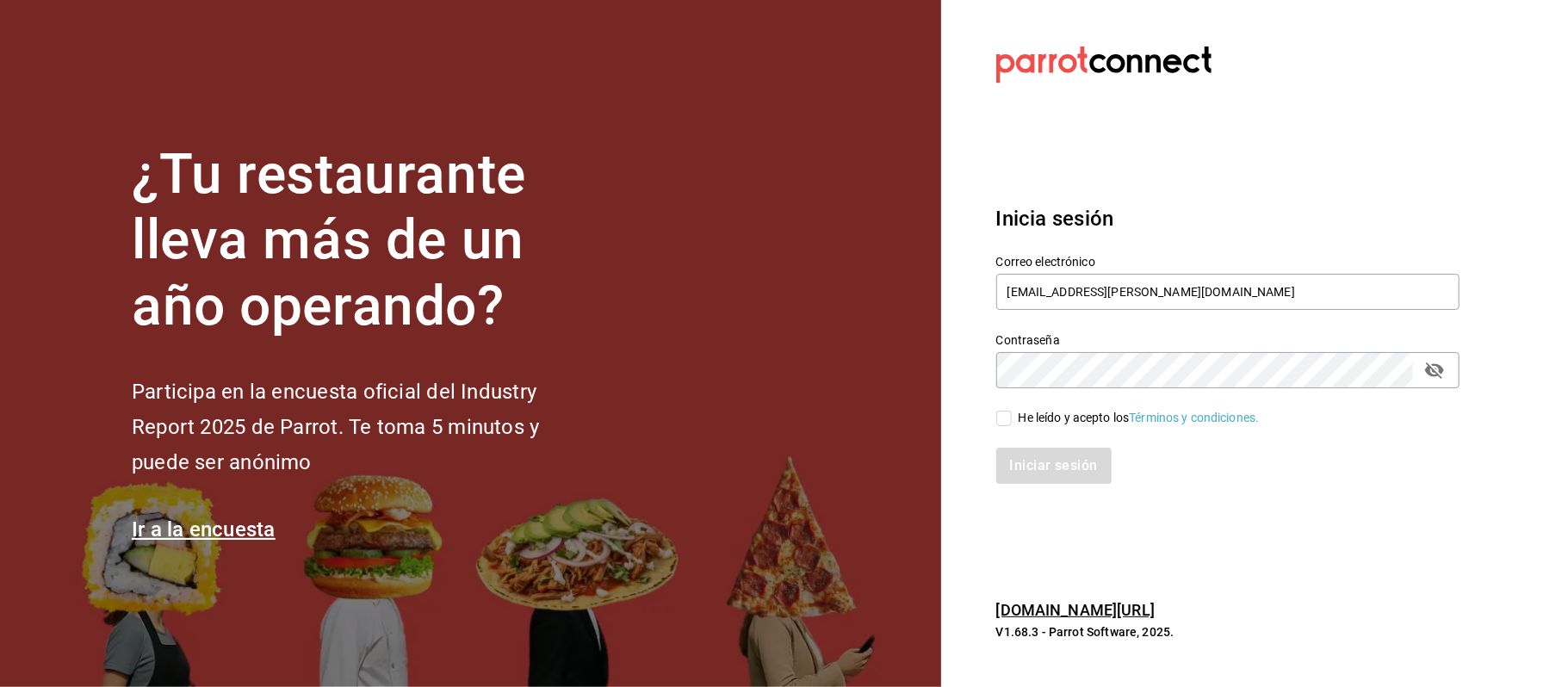
click at [1019, 424] on div "He leído y acepto los Términos y condiciones." at bounding box center [1139, 418] width 241 height 19
click at [1011, 424] on input "He leído y acepto los Términos y condiciones." at bounding box center [1004, 418] width 16 height 16
checkbox input "true"
click at [1012, 465] on button "Iniciar sesión" at bounding box center [1055, 465] width 117 height 36
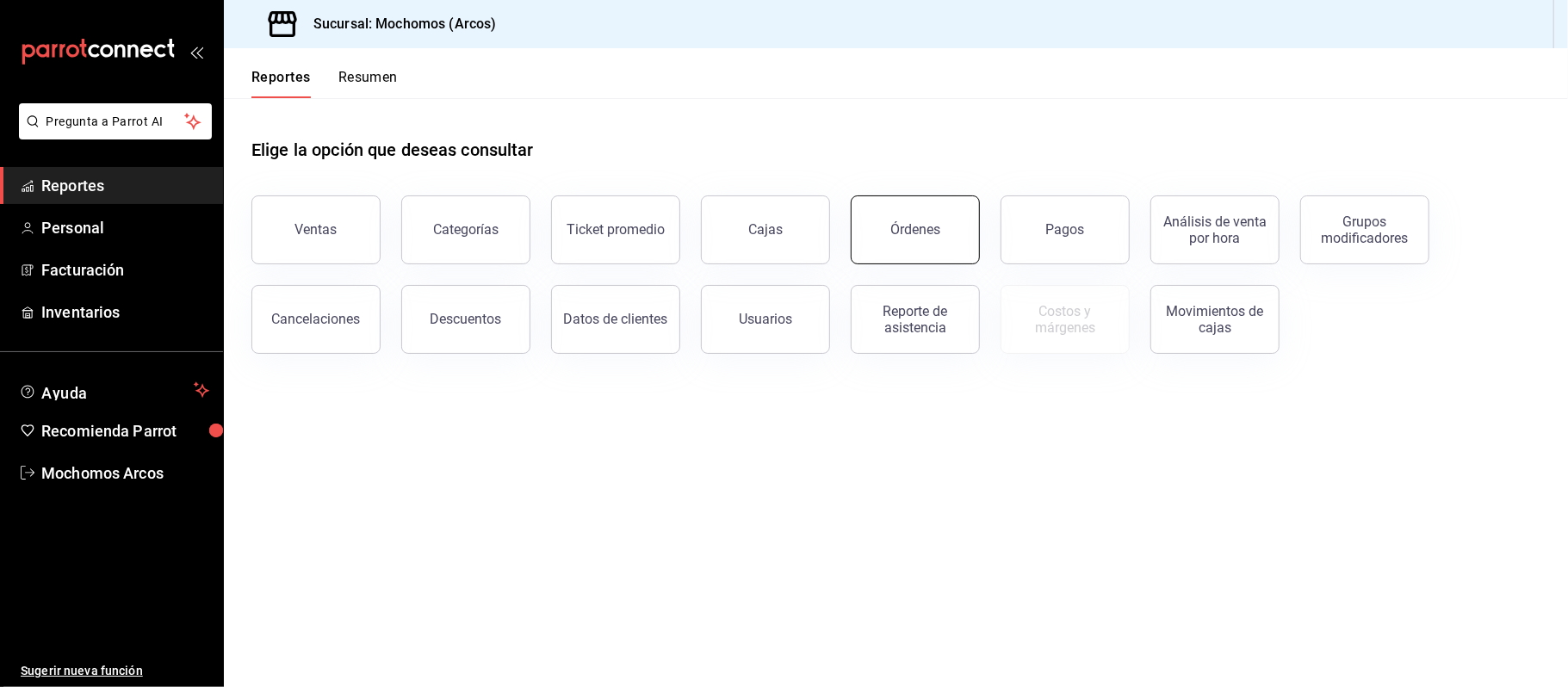
click at [909, 235] on div "Órdenes" at bounding box center [916, 230] width 50 height 17
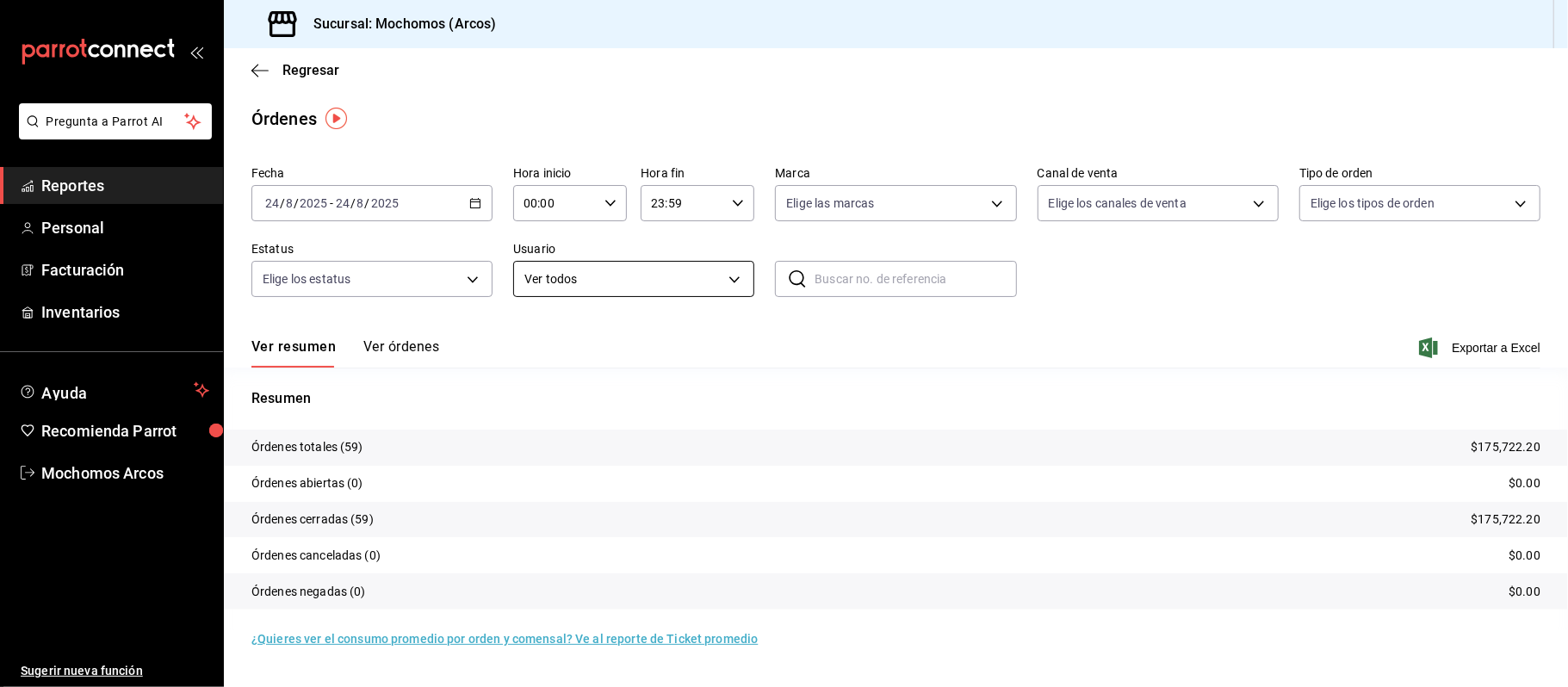
click at [739, 277] on body "Pregunta a Parrot AI Reportes Personal Facturación Inventarios Ayuda Recomienda…" at bounding box center [784, 343] width 1568 height 687
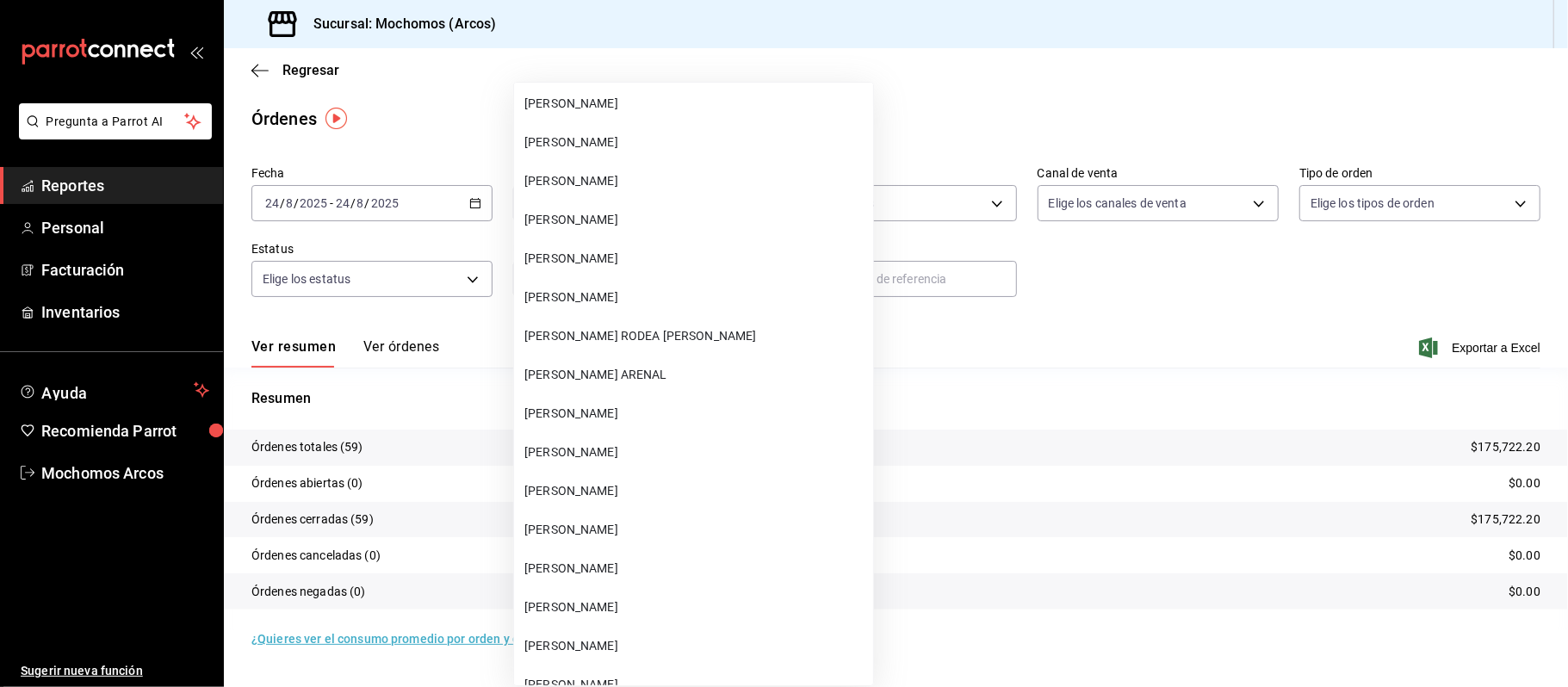
scroll to position [45281, 0]
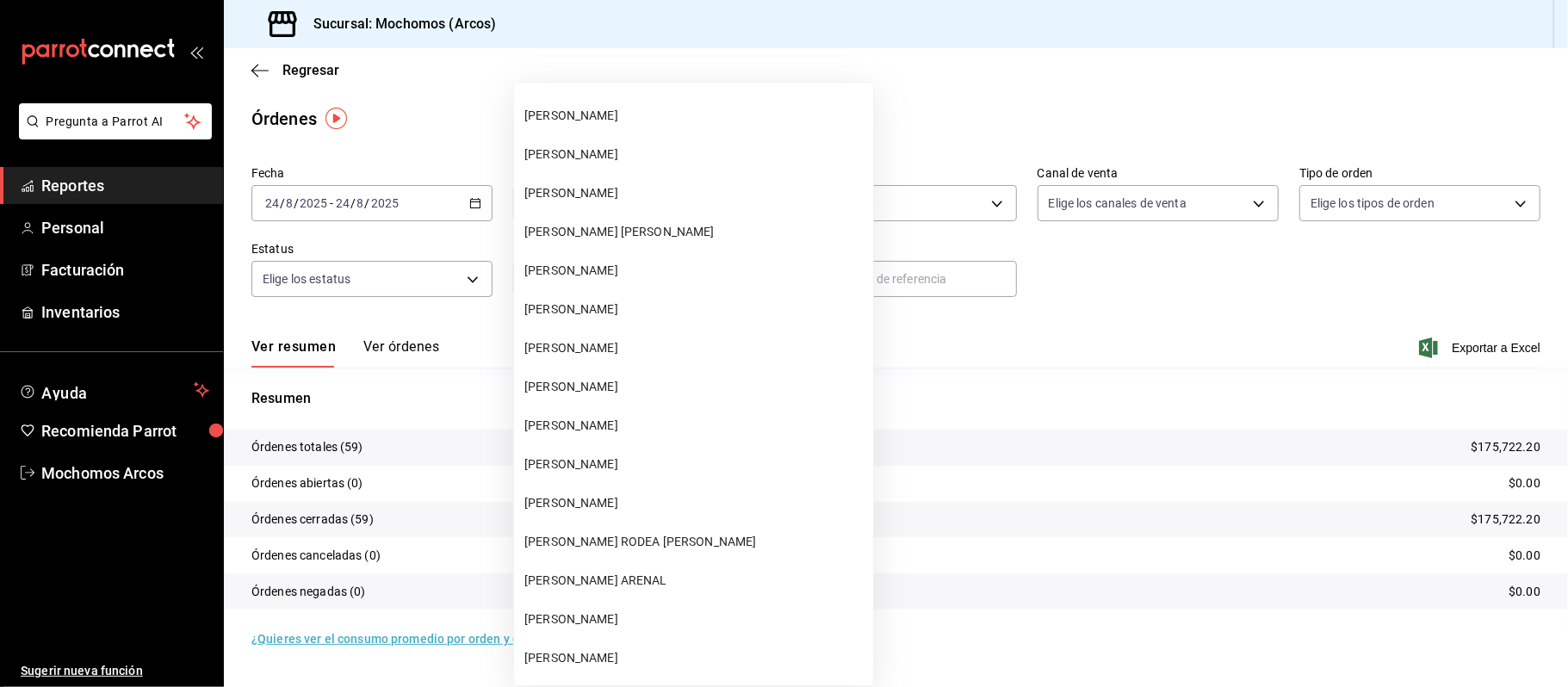
click at [678, 191] on span "[PERSON_NAME]" at bounding box center [695, 194] width 342 height 19
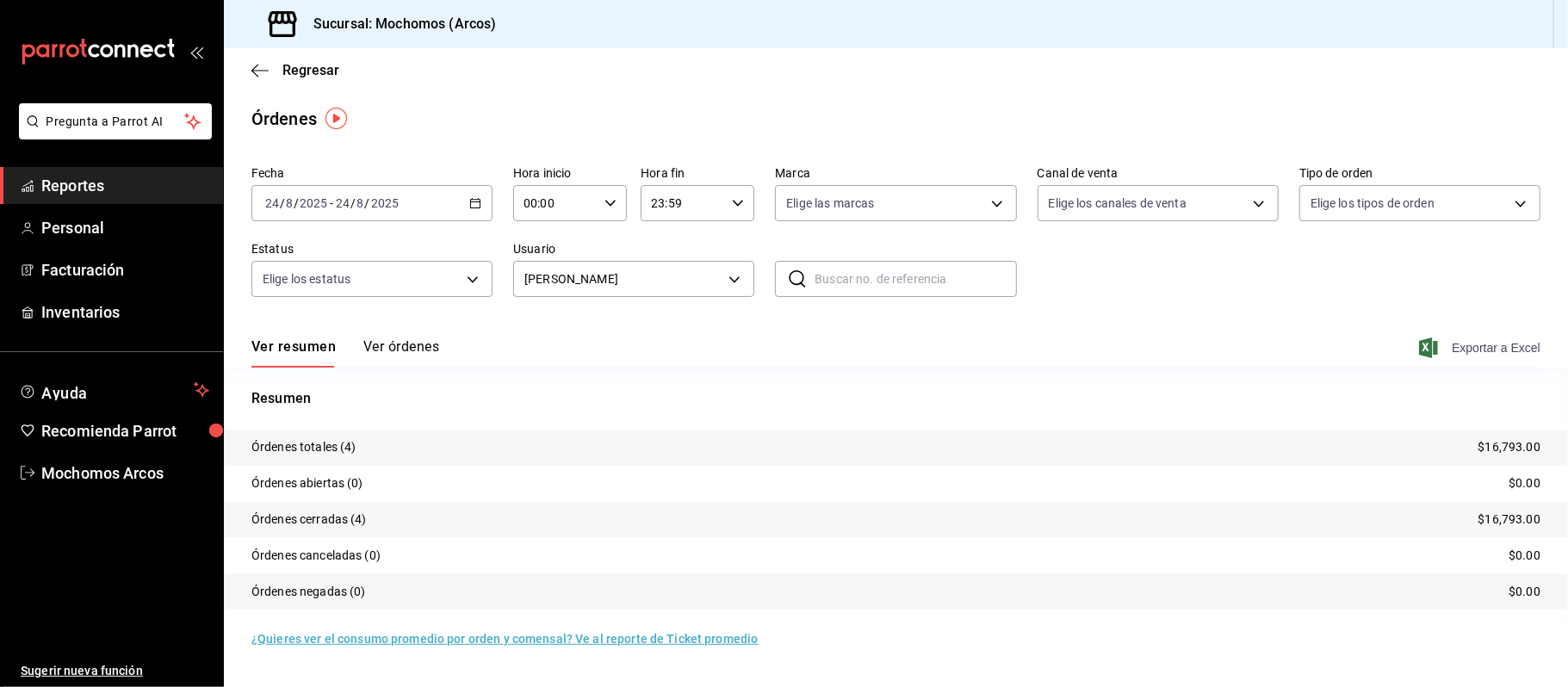
click at [1491, 349] on span "Exportar a Excel" at bounding box center [1481, 348] width 118 height 20
click at [473, 207] on icon "button" at bounding box center [474, 203] width 12 height 12
click at [351, 442] on span "Rango de fechas" at bounding box center [333, 450] width 133 height 19
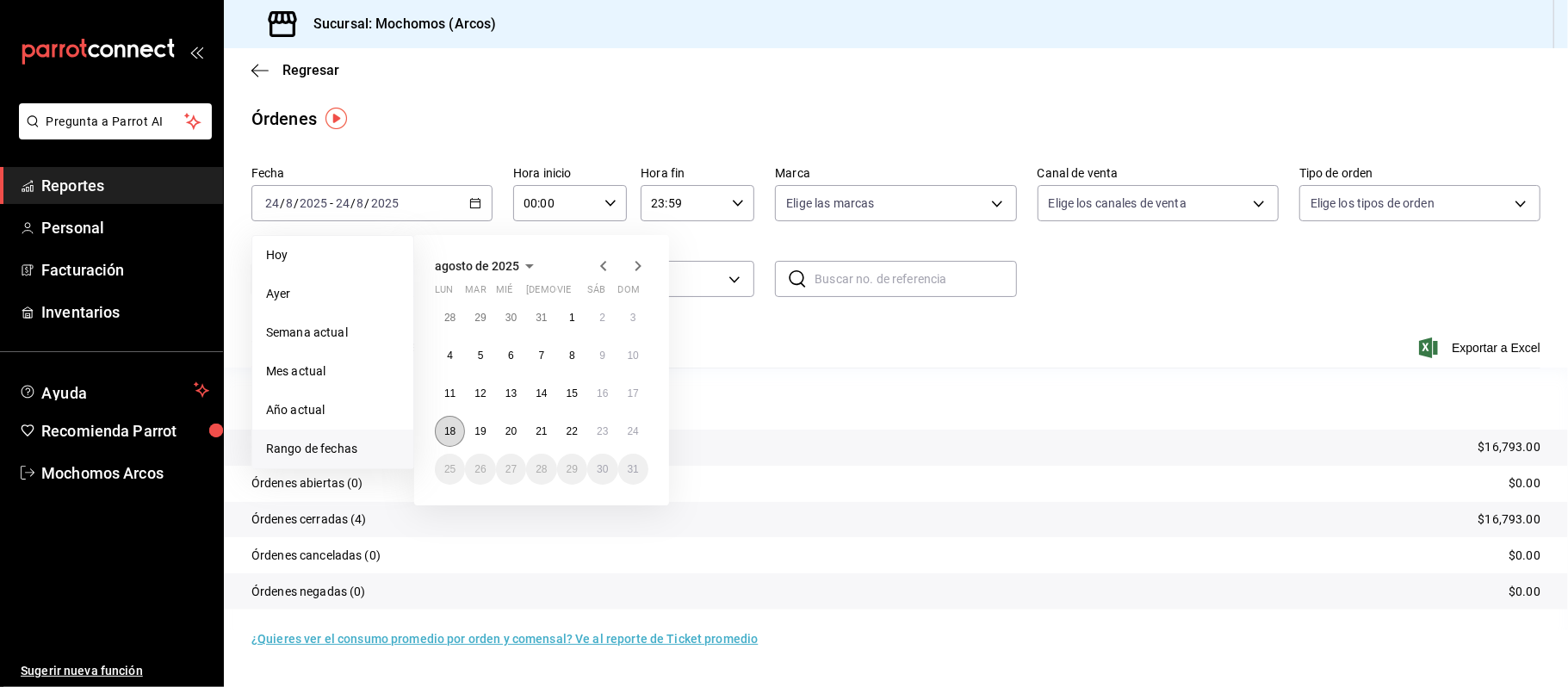
click at [453, 431] on abbr "18" at bounding box center [449, 431] width 11 height 12
click at [644, 427] on button "24" at bounding box center [633, 431] width 31 height 31
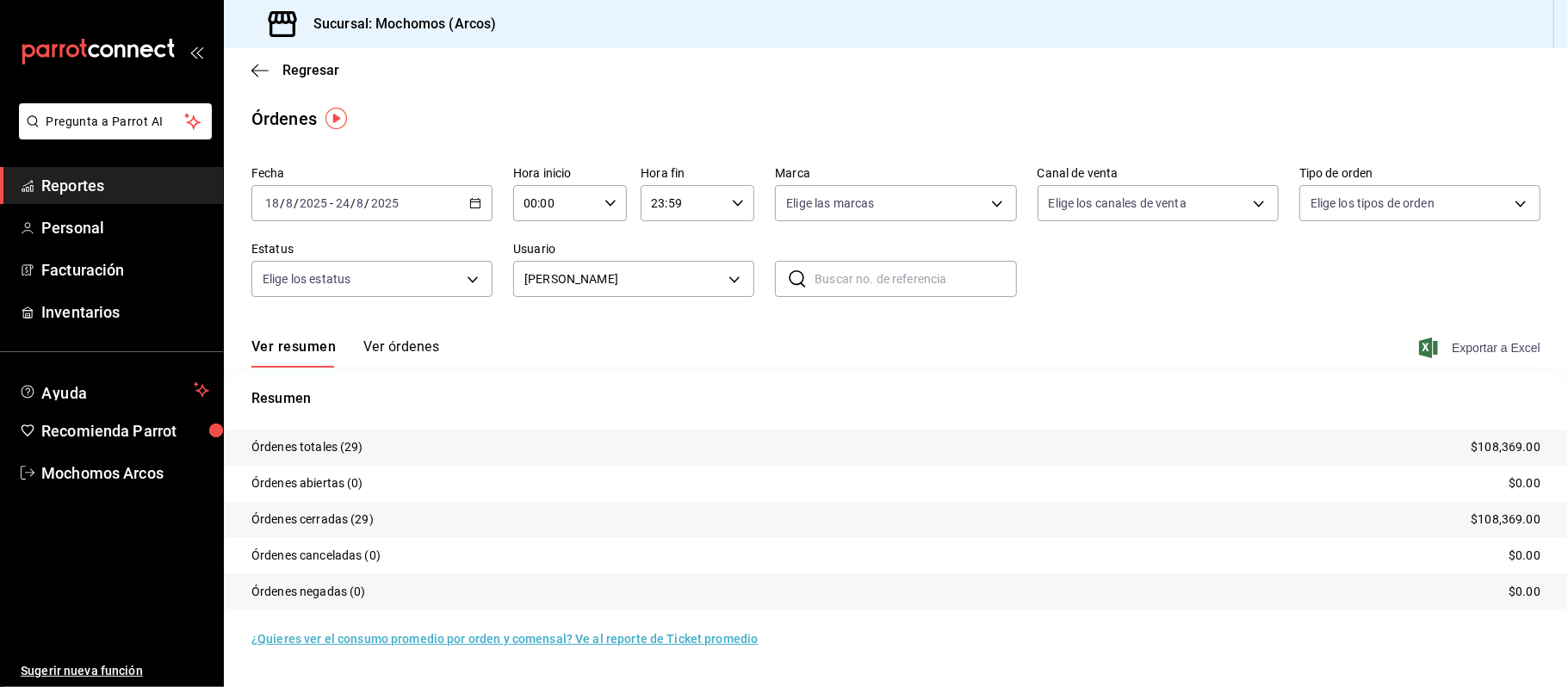
click at [1448, 343] on span "Exportar a Excel" at bounding box center [1481, 348] width 118 height 20
click at [741, 280] on body "Pregunta a Parrot AI Reportes Personal Facturación Inventarios Ayuda Recomienda…" at bounding box center [784, 343] width 1568 height 687
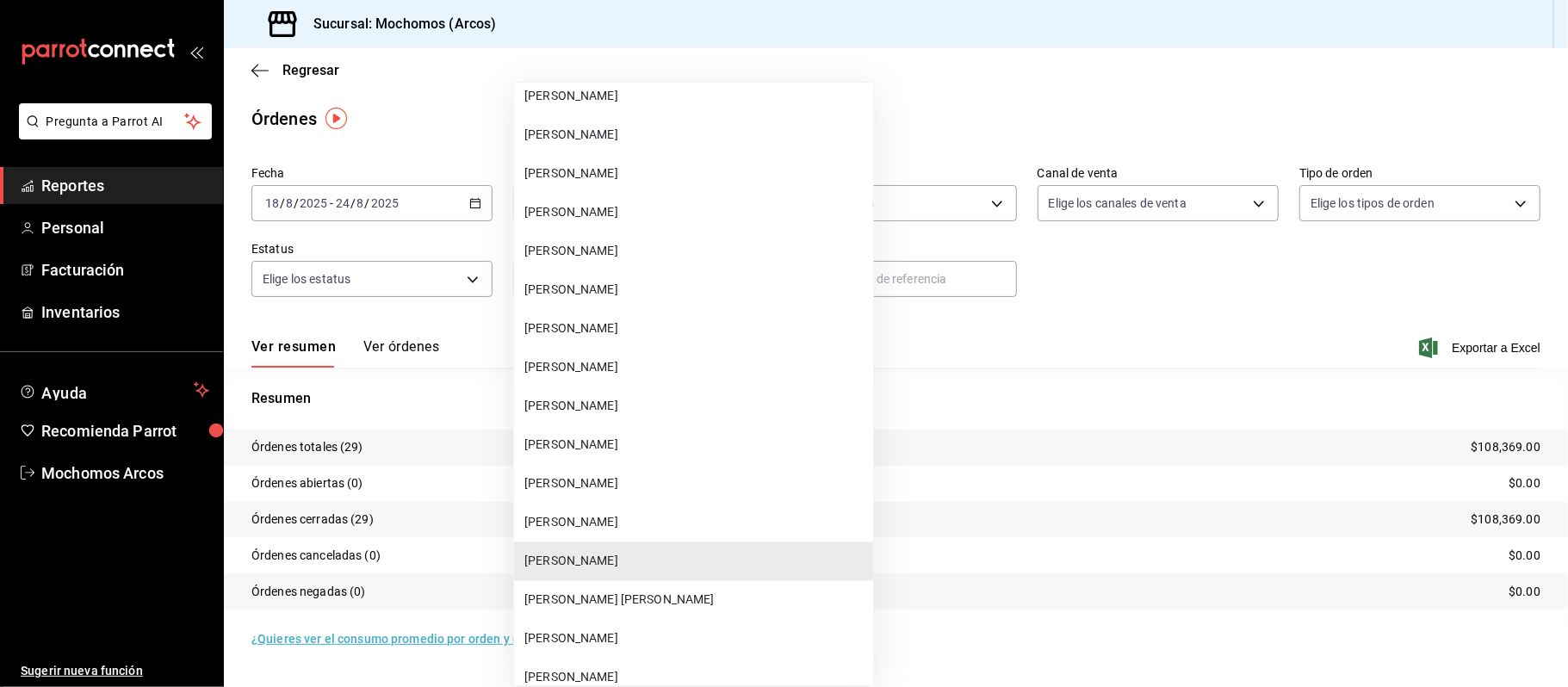
scroll to position [44927, 0]
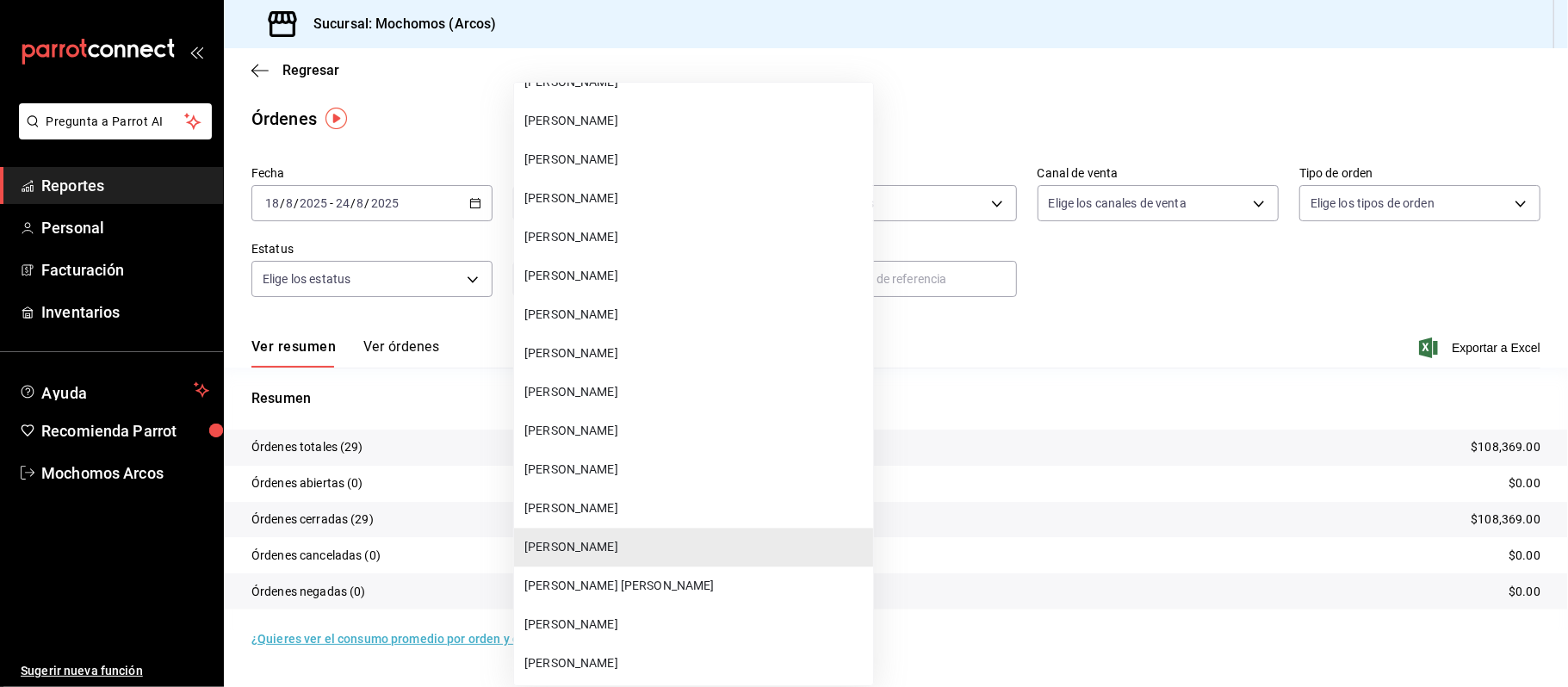
click at [670, 572] on li "[PERSON_NAME] [PERSON_NAME]" at bounding box center [693, 586] width 359 height 39
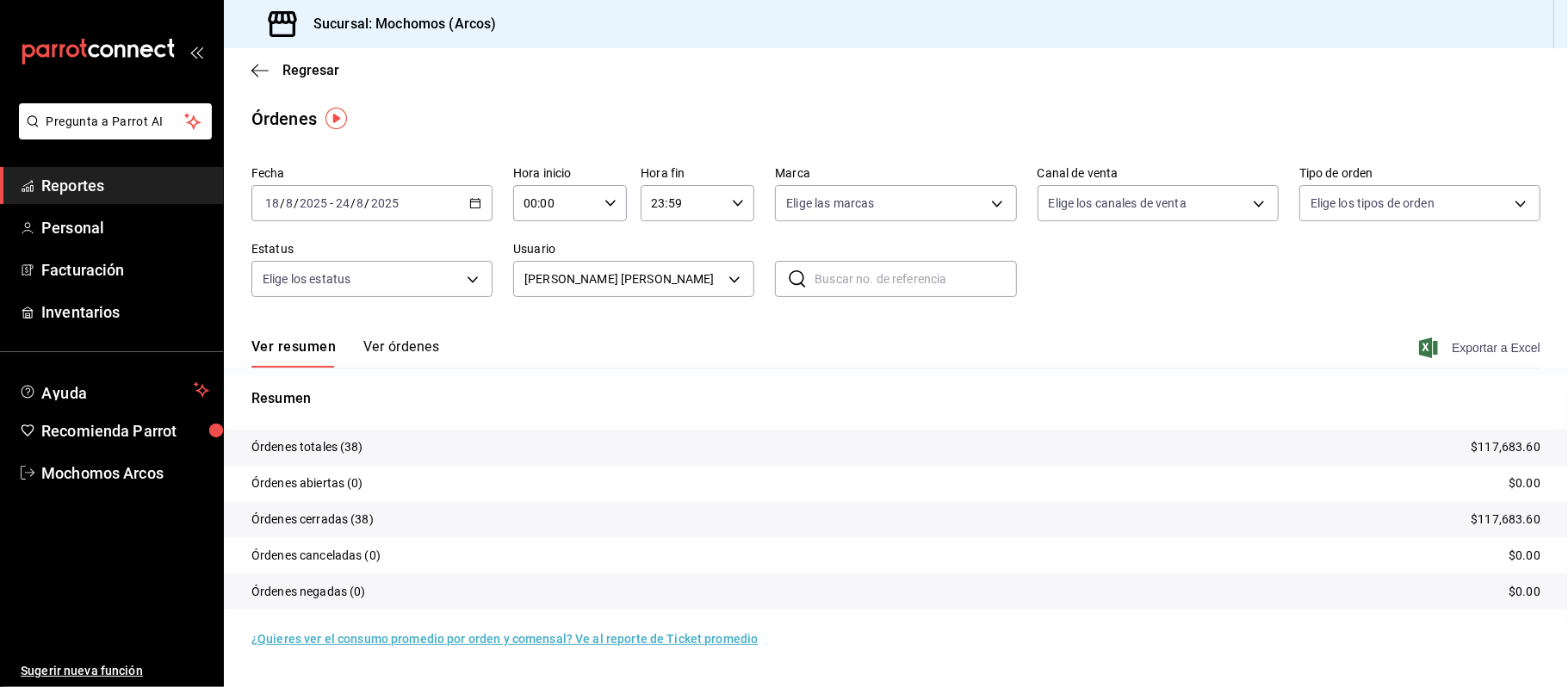
click at [1475, 341] on span "Exportar a Excel" at bounding box center [1481, 348] width 118 height 20
click at [725, 273] on body "Pregunta a Parrot AI Reportes Personal Facturación Inventarios Ayuda Recomienda…" at bounding box center [784, 343] width 1568 height 687
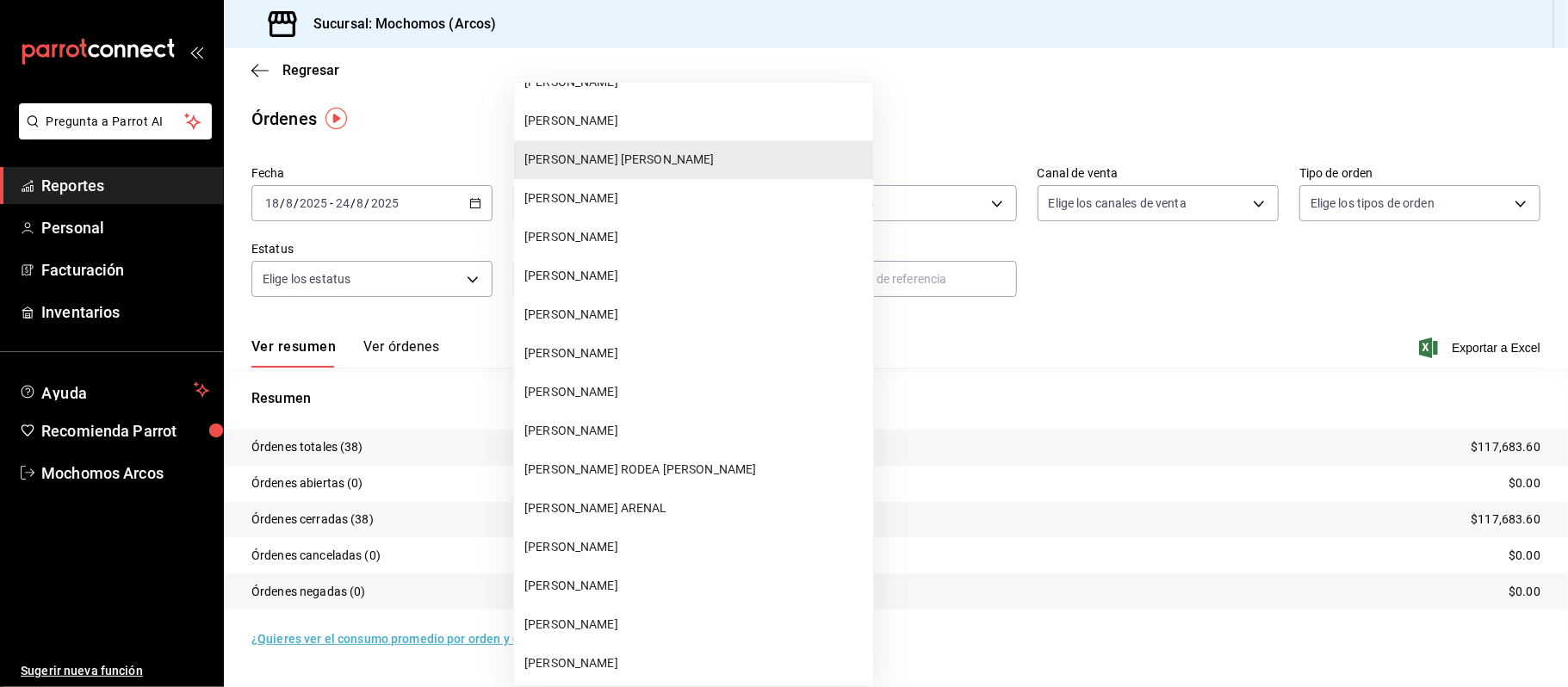
scroll to position [45359, 0]
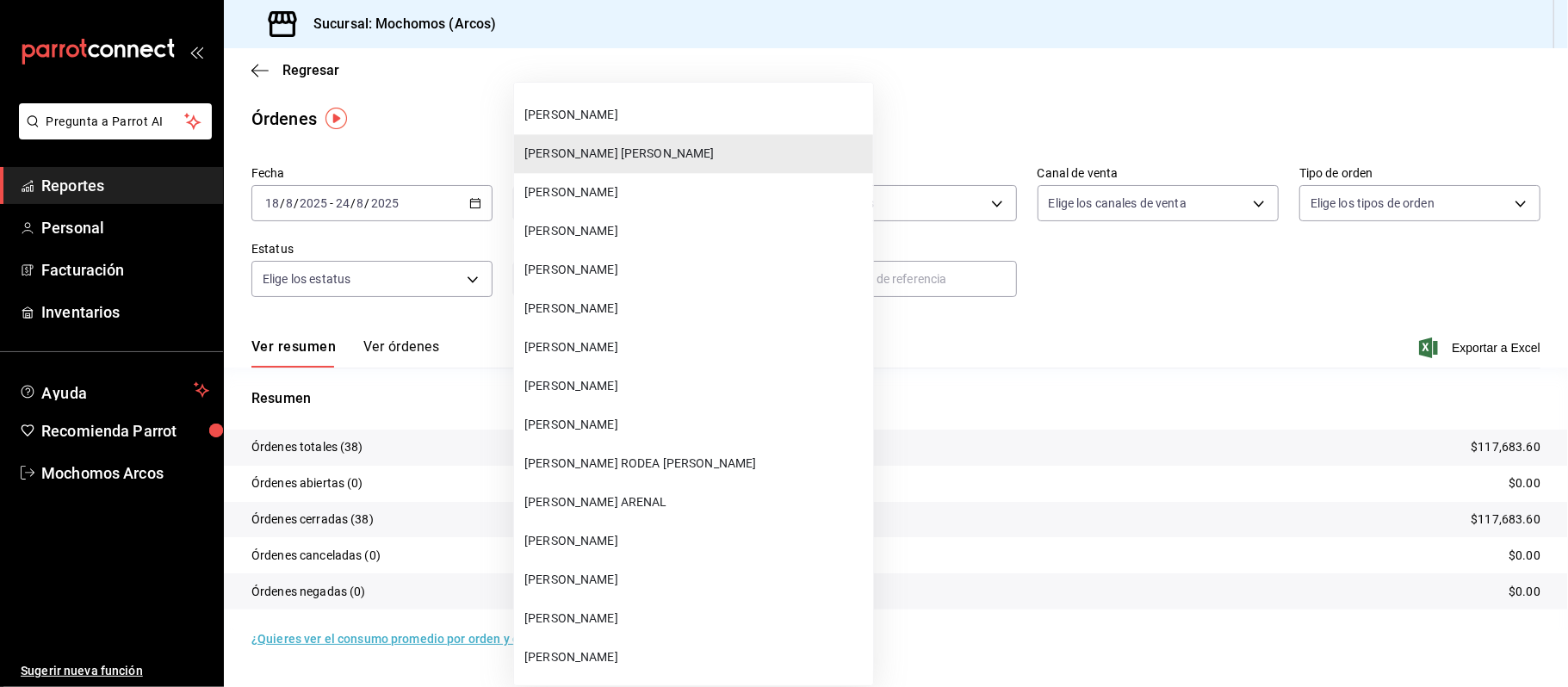
click at [672, 620] on span "[PERSON_NAME] [PERSON_NAME]" at bounding box center [695, 619] width 342 height 19
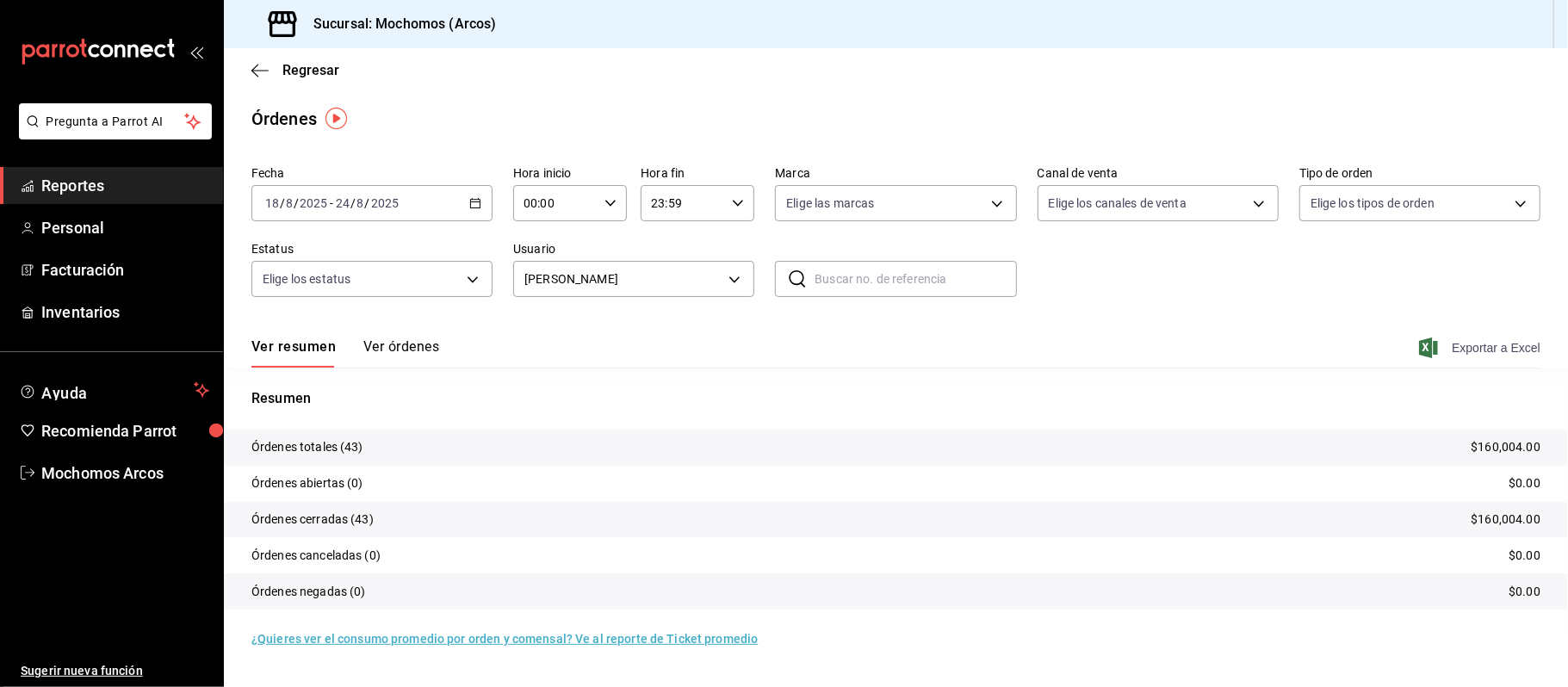
click at [1471, 353] on span "Exportar a Excel" at bounding box center [1481, 348] width 118 height 20
click at [728, 369] on div "Resumen Órdenes totales (43) $160,004.00 Órdenes abiertas (0) $0.00 Órdenes cer…" at bounding box center [896, 499] width 1344 height 262
click at [731, 277] on body "Pregunta a Parrot AI Reportes Personal Facturación Inventarios Ayuda Recomienda…" at bounding box center [784, 343] width 1568 height 687
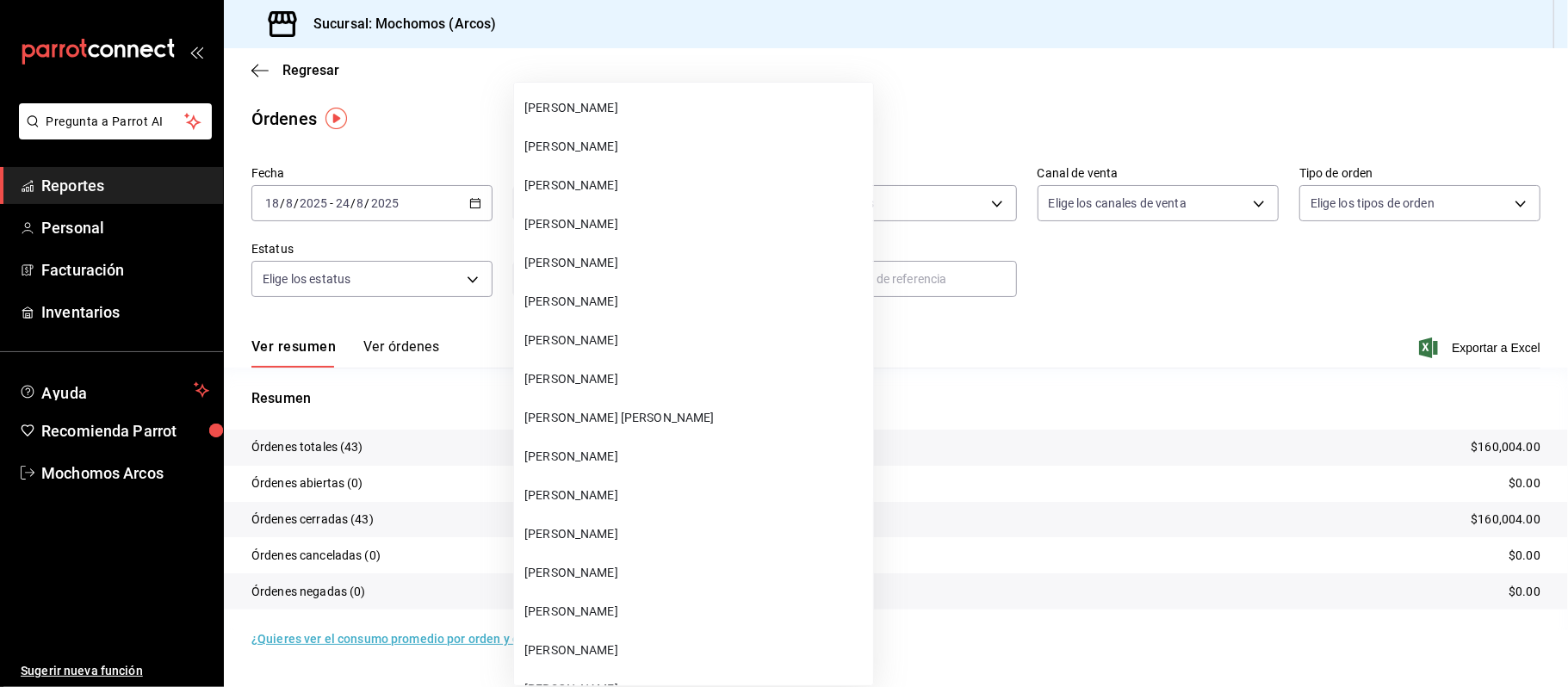
scroll to position [45026, 0]
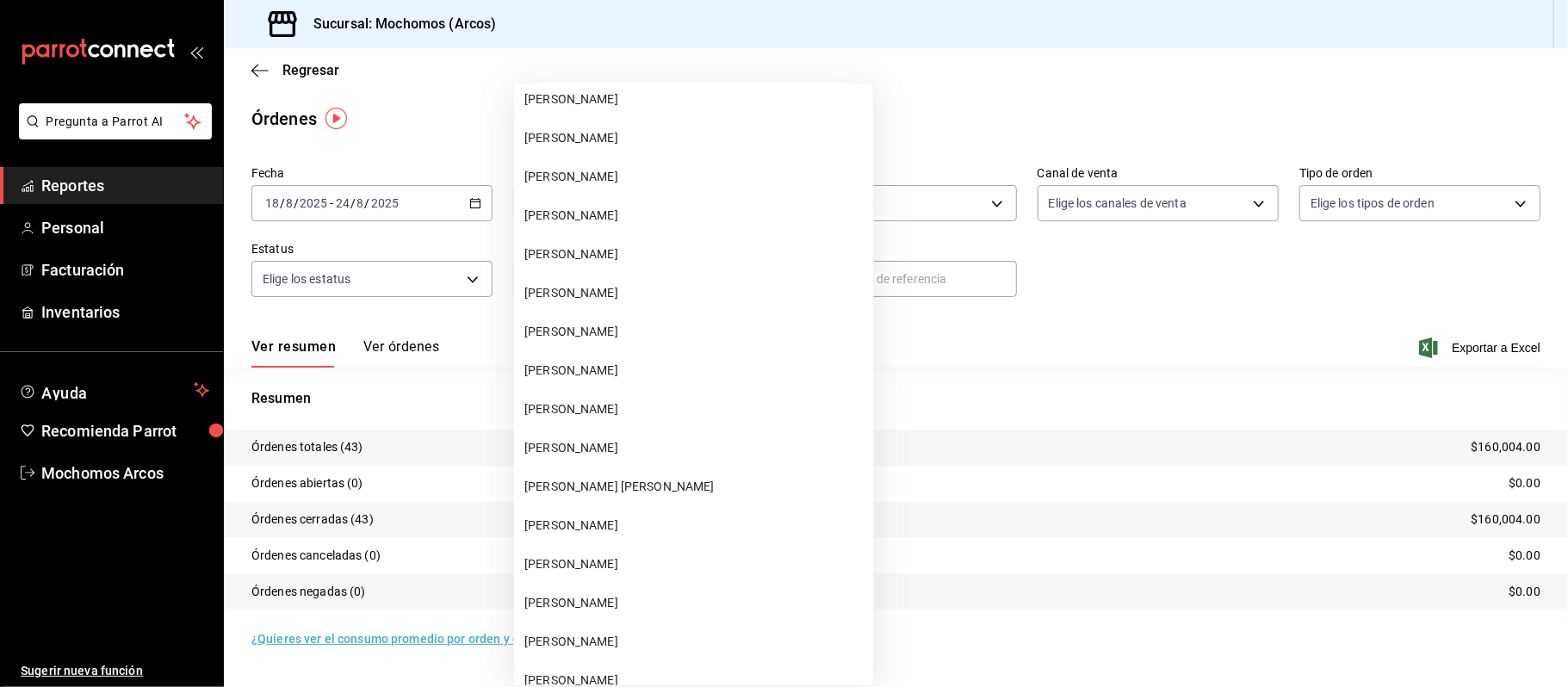
click at [646, 217] on span "[PERSON_NAME]" at bounding box center [695, 216] width 342 height 19
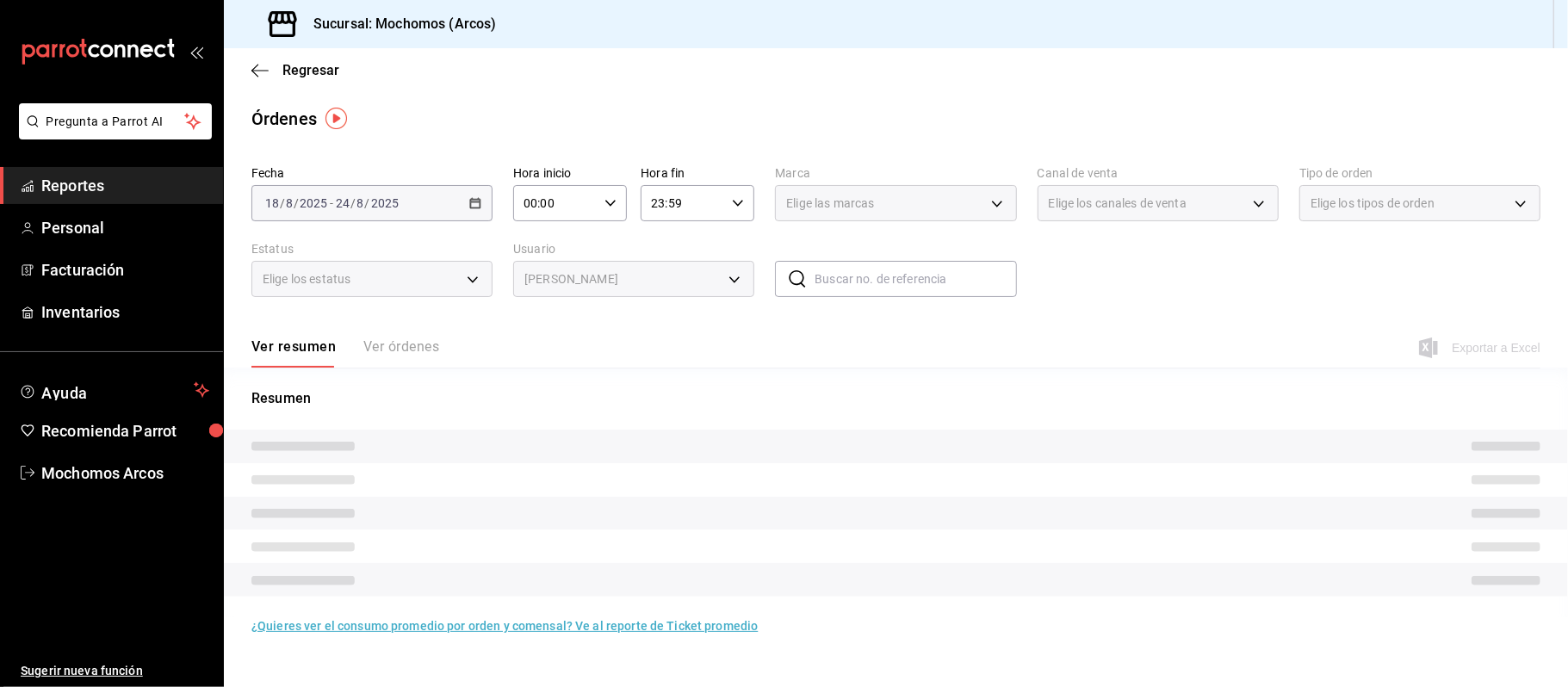
type input "41ffdb9c-5b7a-4440-bd7f-11d0f01a8ea3"
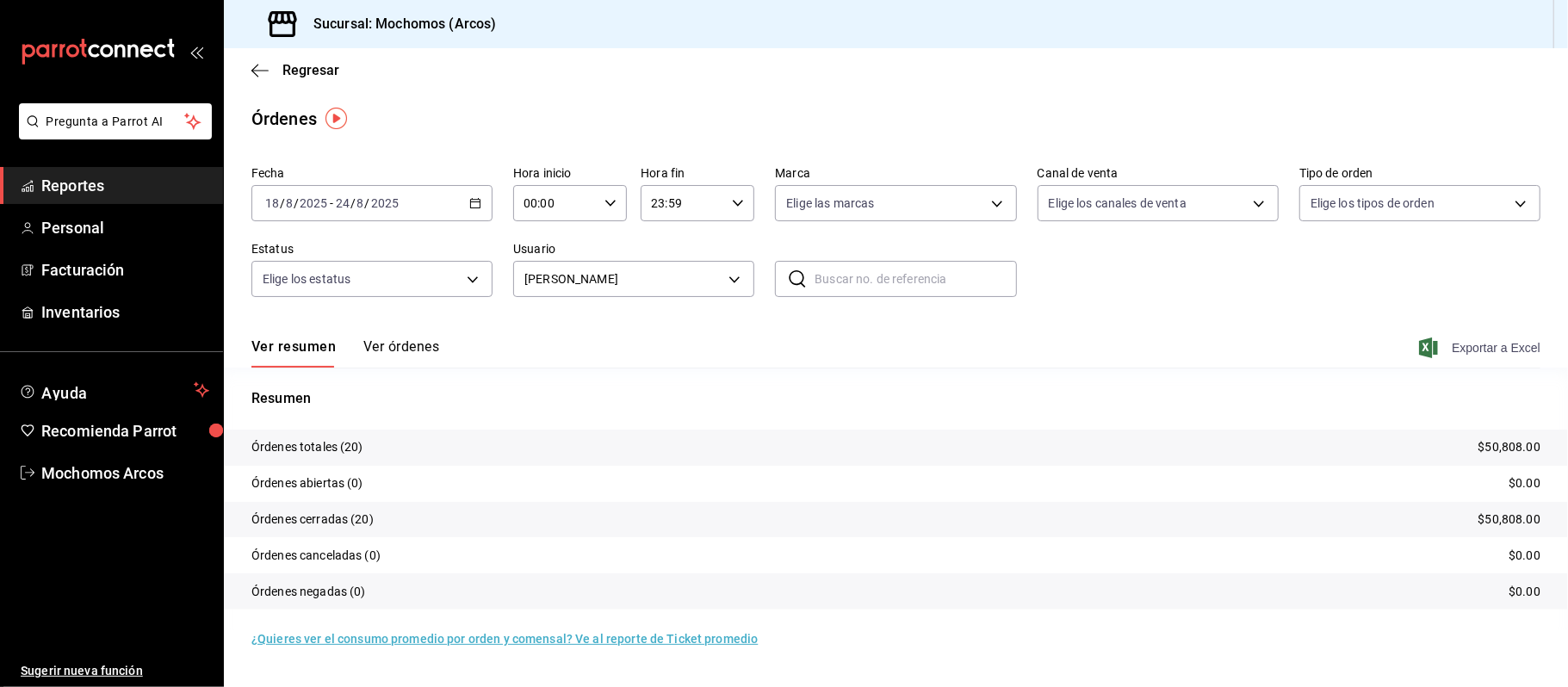
click at [1471, 348] on span "Exportar a Excel" at bounding box center [1481, 348] width 118 height 20
